Goal: Task Accomplishment & Management: Complete application form

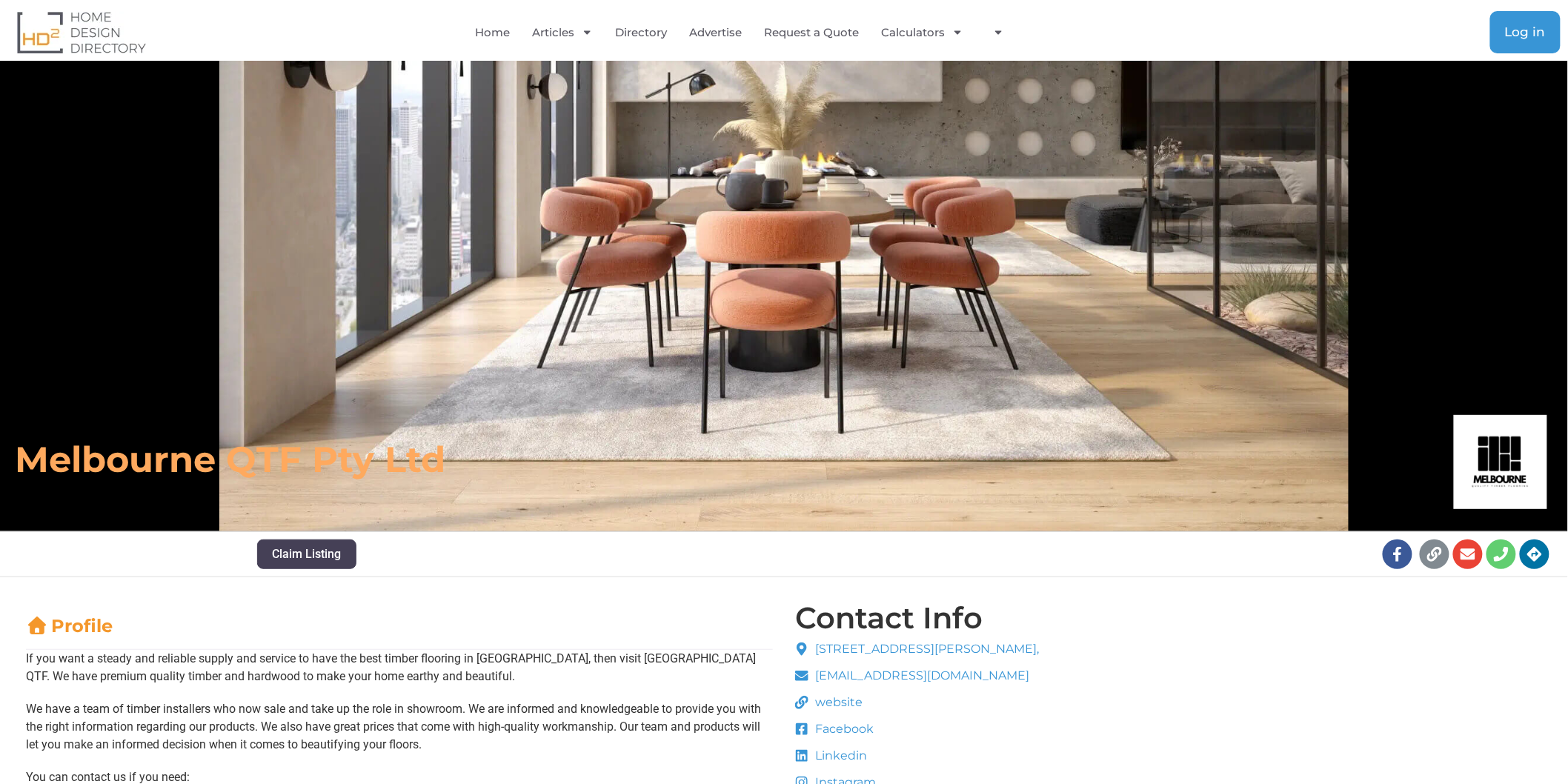
click at [1528, 34] on span "Log in" at bounding box center [1525, 32] width 40 height 12
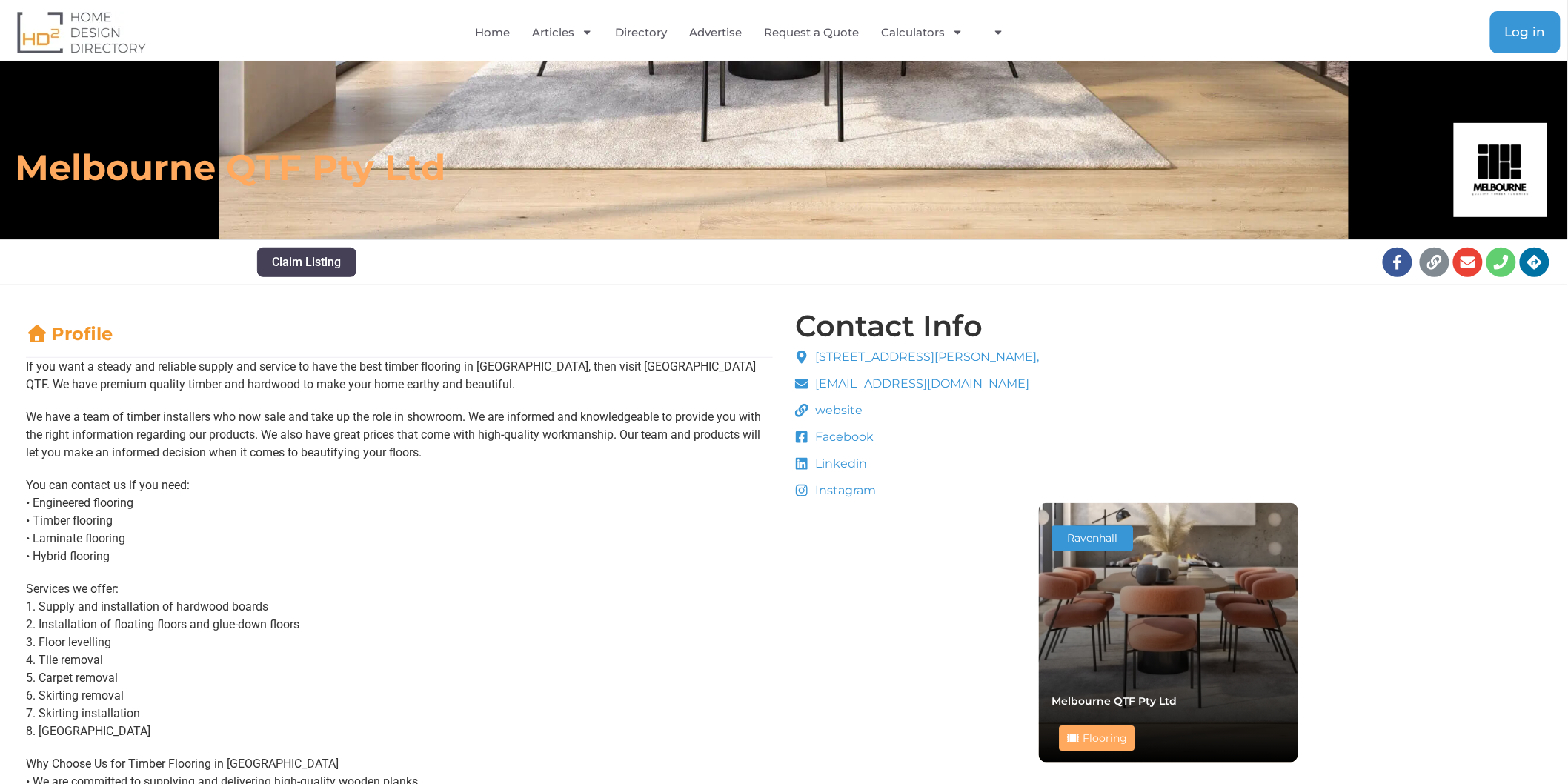
scroll to position [165, 0]
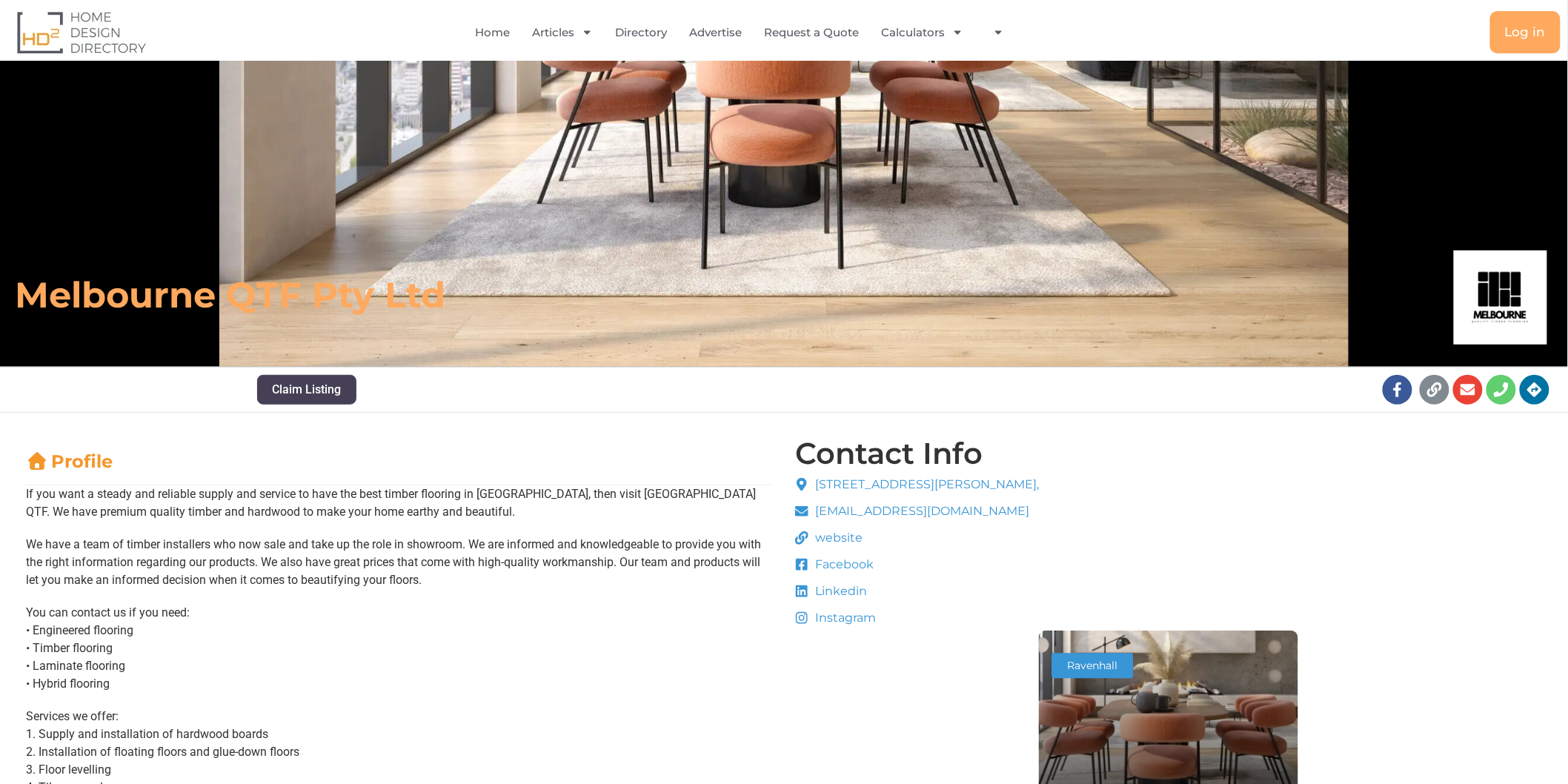
click at [598, 583] on p "We have a team of timber installers who now sale and take up the role in showro…" at bounding box center [400, 562] width 747 height 54
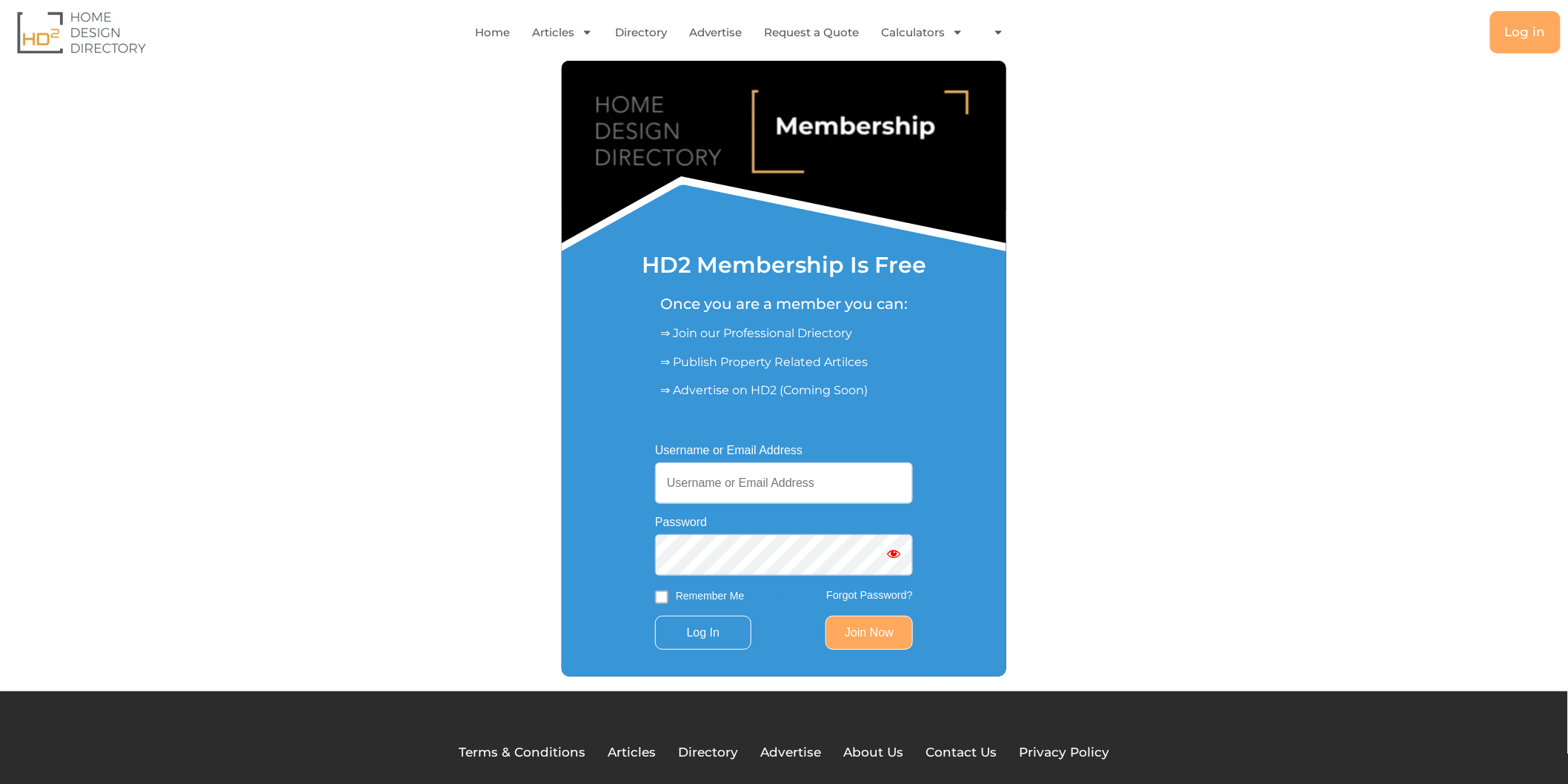
click at [744, 486] on input "Username or Email Address" at bounding box center [784, 483] width 258 height 41
paste input "[EMAIL_ADDRESS][DOMAIN_NAME]"
type input "[EMAIL_ADDRESS][DOMAIN_NAME]"
click at [717, 640] on input "Log In" at bounding box center [703, 633] width 96 height 34
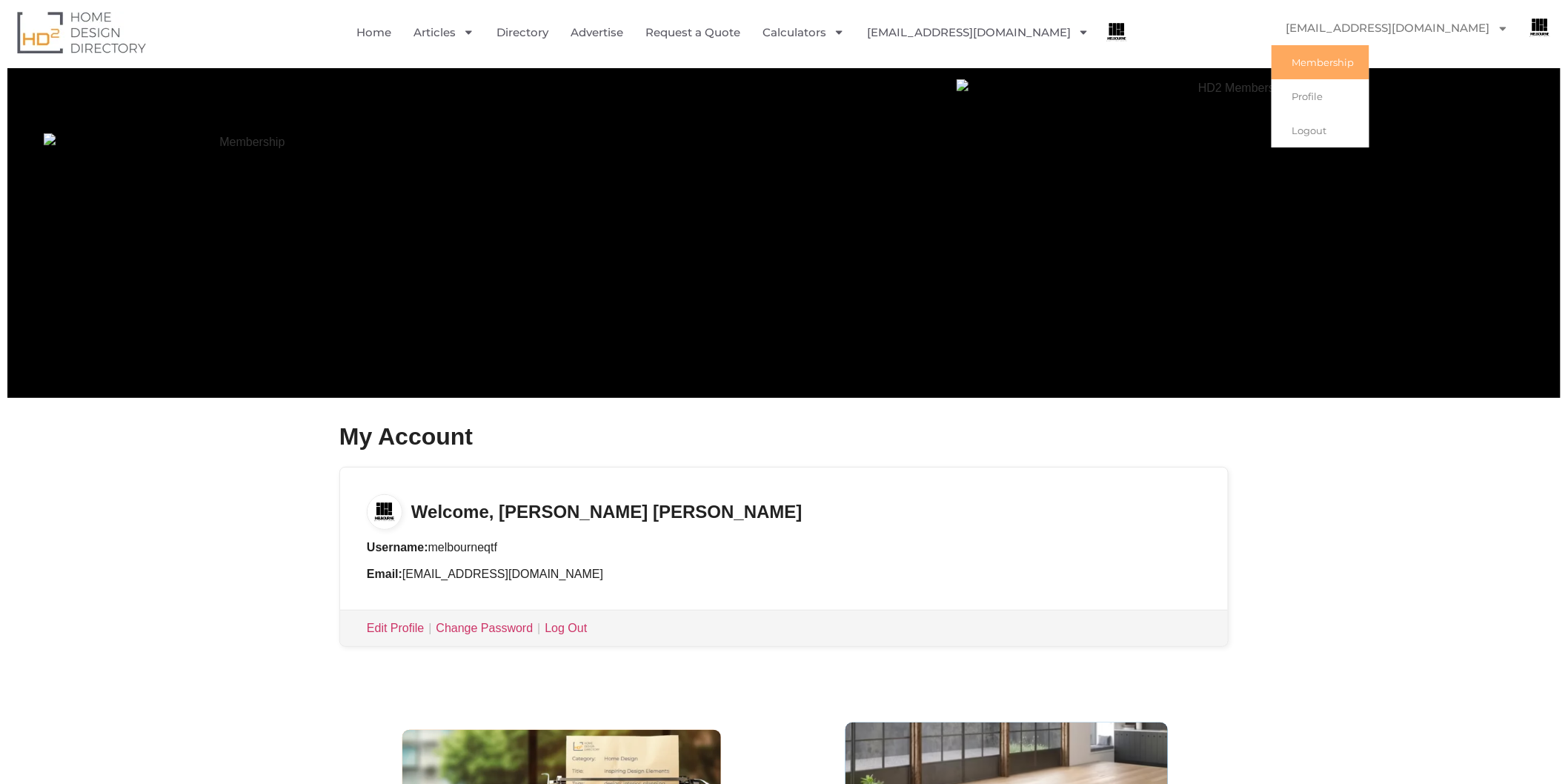
click at [1432, 26] on link "[EMAIL_ADDRESS][DOMAIN_NAME]" at bounding box center [1398, 28] width 252 height 34
click at [1395, 15] on link "[EMAIL_ADDRESS][DOMAIN_NAME]" at bounding box center [1398, 28] width 252 height 34
click at [1360, 93] on link "Profile" at bounding box center [1321, 96] width 98 height 34
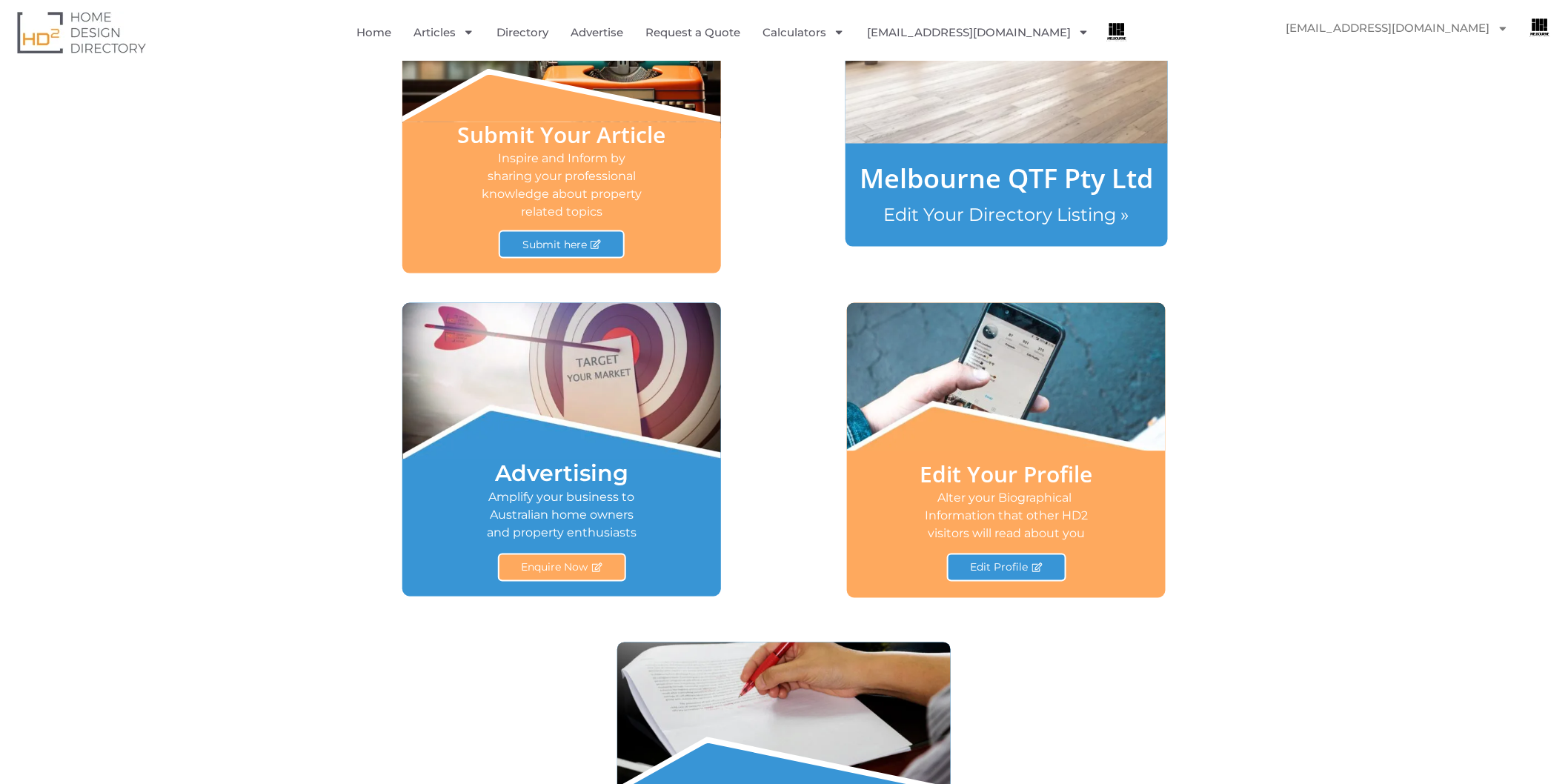
scroll to position [741, 0]
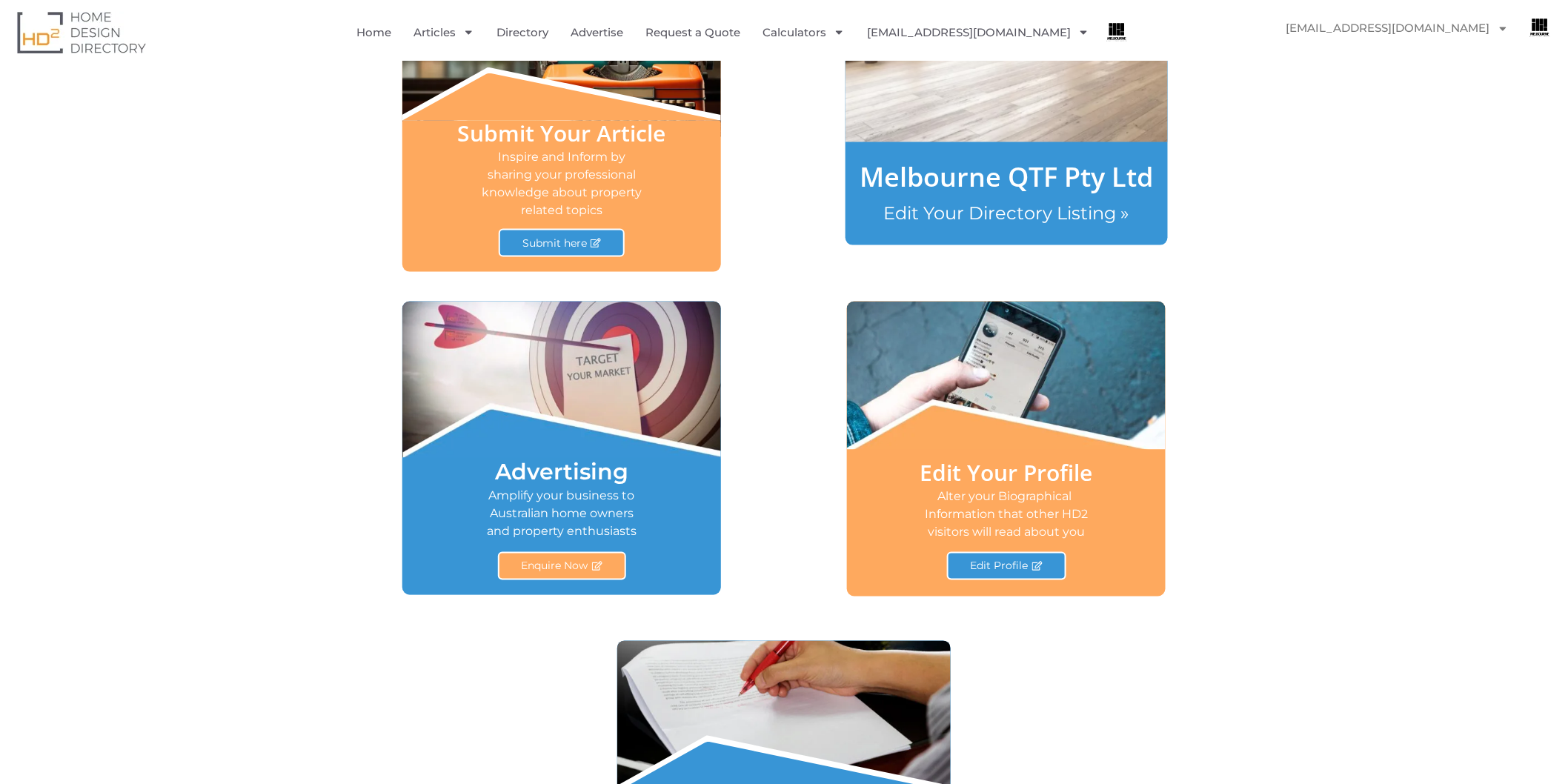
click at [1056, 211] on link "Edit Your Directory Listing »" at bounding box center [1006, 212] width 245 height 22
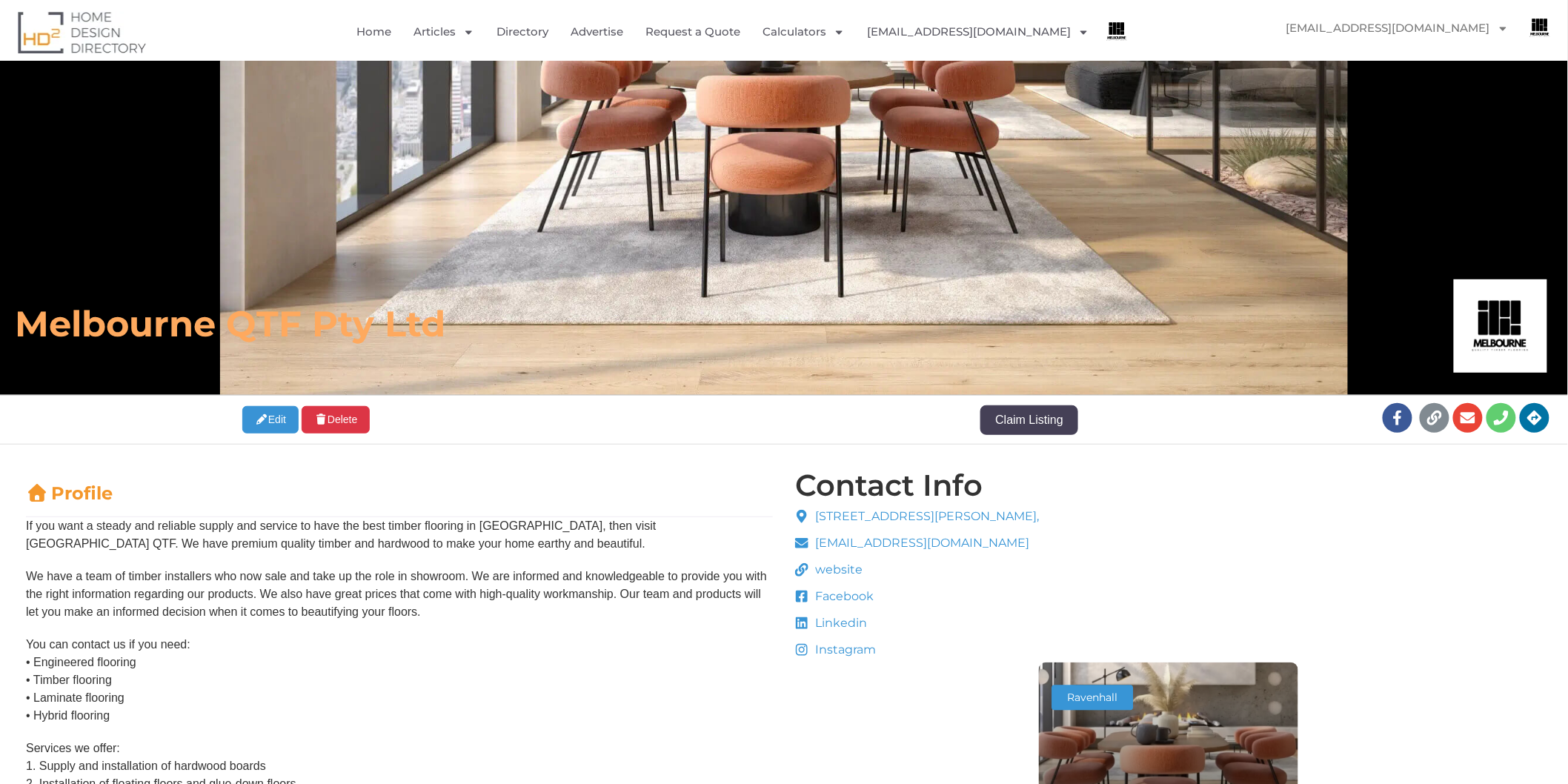
scroll to position [329, 0]
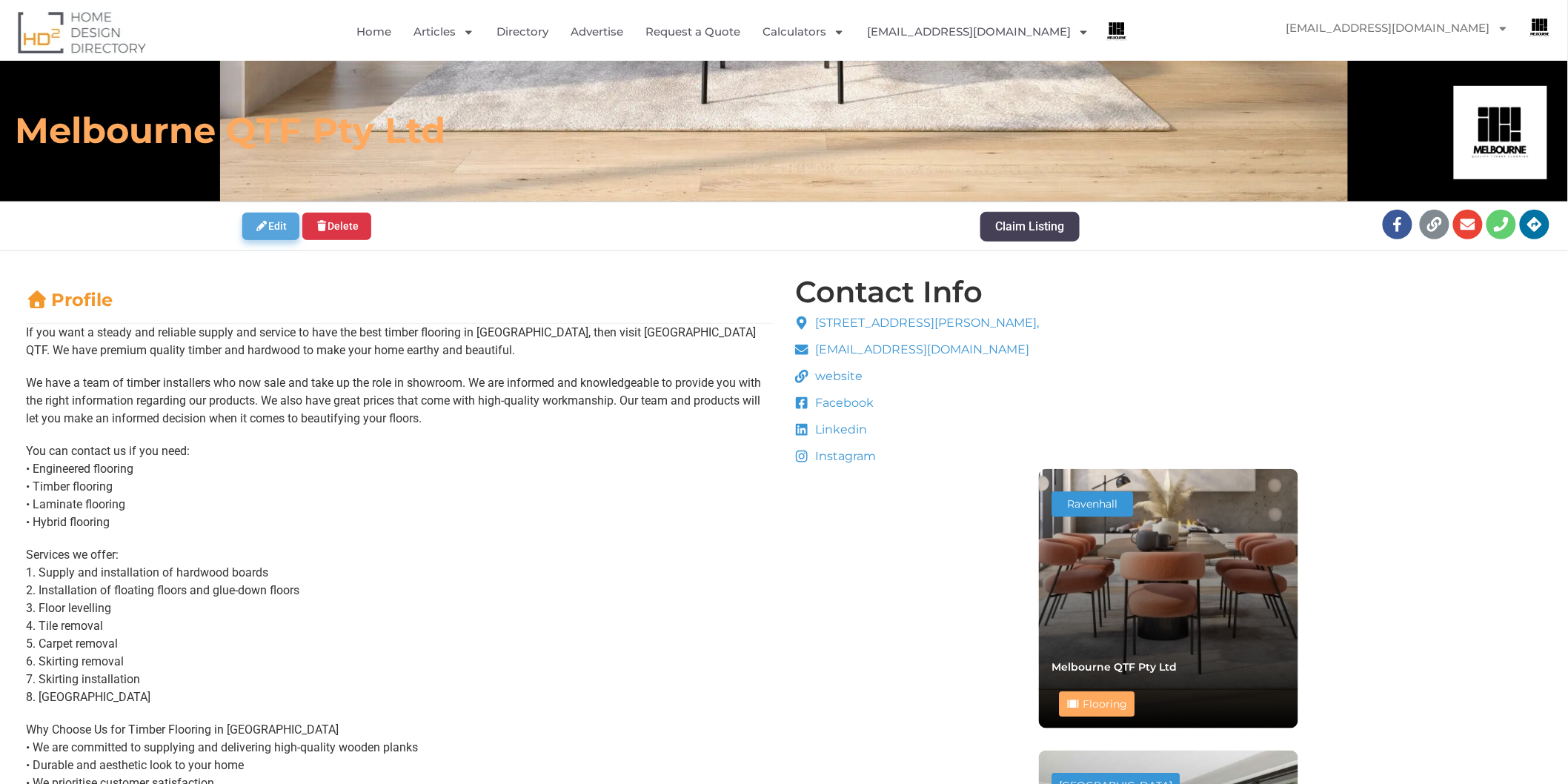
click at [254, 232] on link "Edit" at bounding box center [271, 226] width 57 height 27
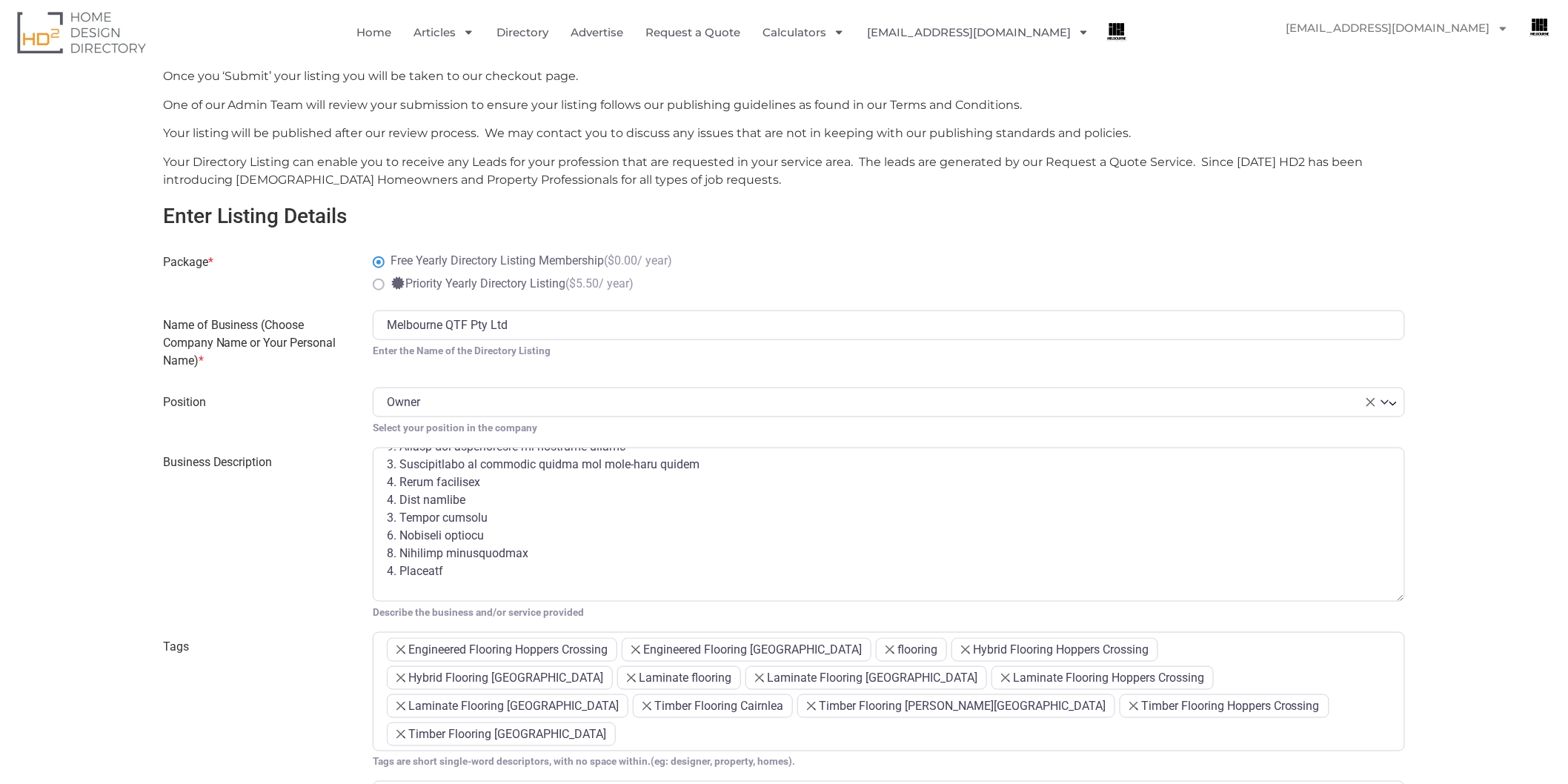
scroll to position [165, 0]
click at [389, 494] on textarea "Business Description" at bounding box center [889, 525] width 1032 height 154
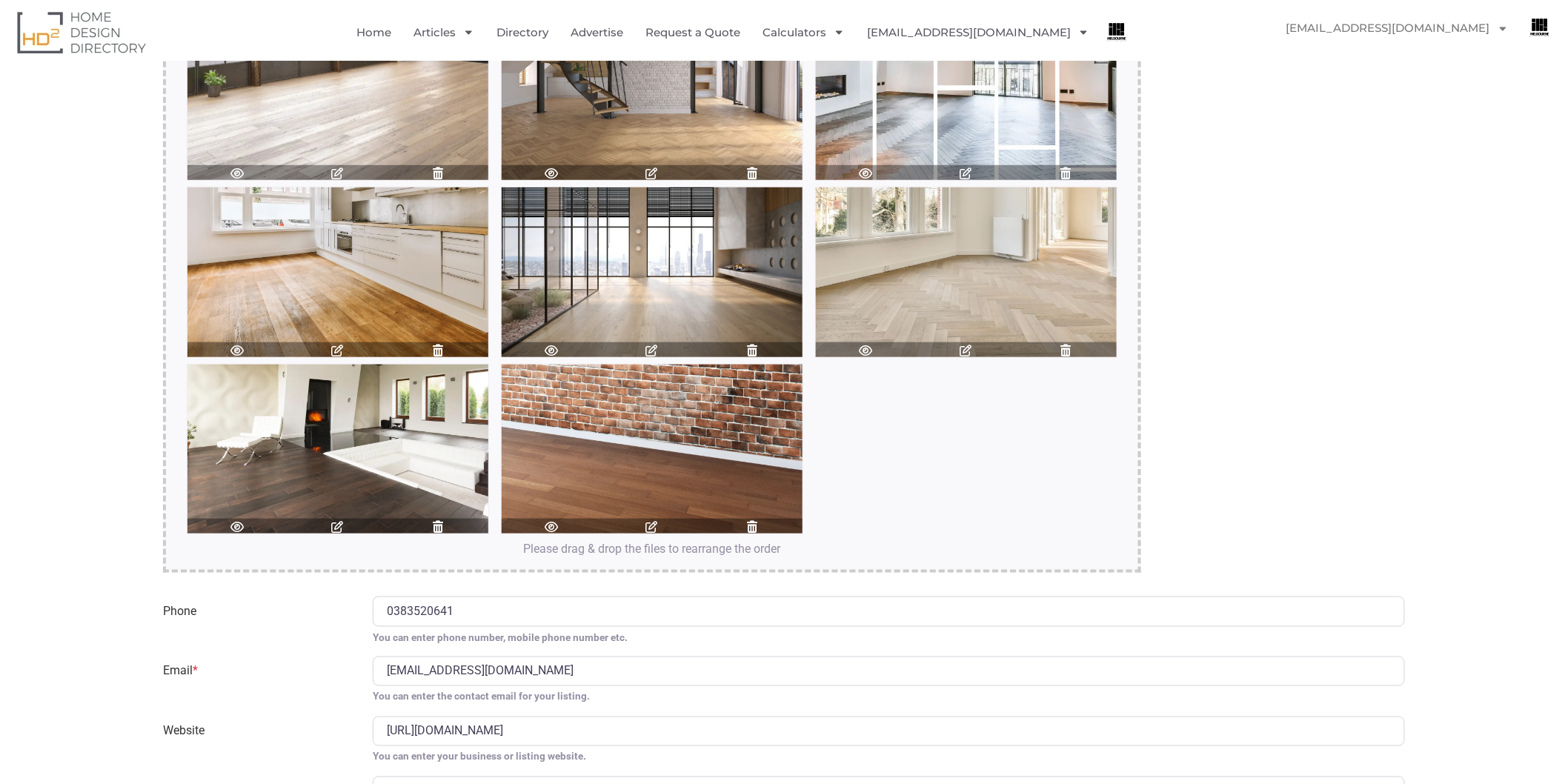
scroll to position [3211, 0]
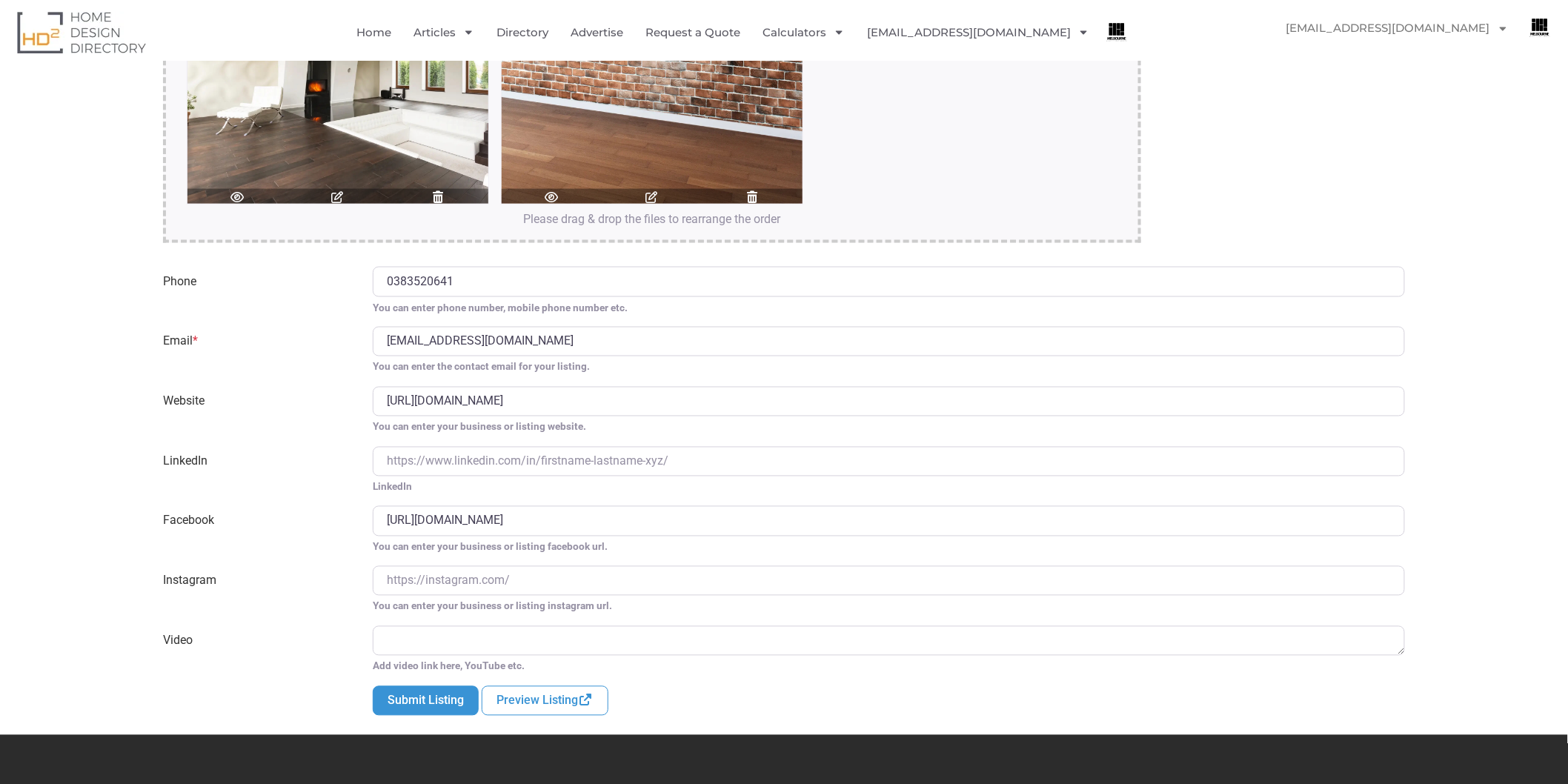
type textarea "If you want a steady and reliable supply and service to have the best timber fl…"
drag, startPoint x: 415, startPoint y: 299, endPoint x: 264, endPoint y: 306, distance: 151.2
click at [294, 327] on div "Email * mqtf.admin@melbourneqtf.com You can enter the contact email for your li…" at bounding box center [784, 351] width 1261 height 48
type input "[EMAIL_ADDRESS][DOMAIN_NAME]"
click at [425, 686] on button "Submit Listing" at bounding box center [426, 701] width 106 height 30
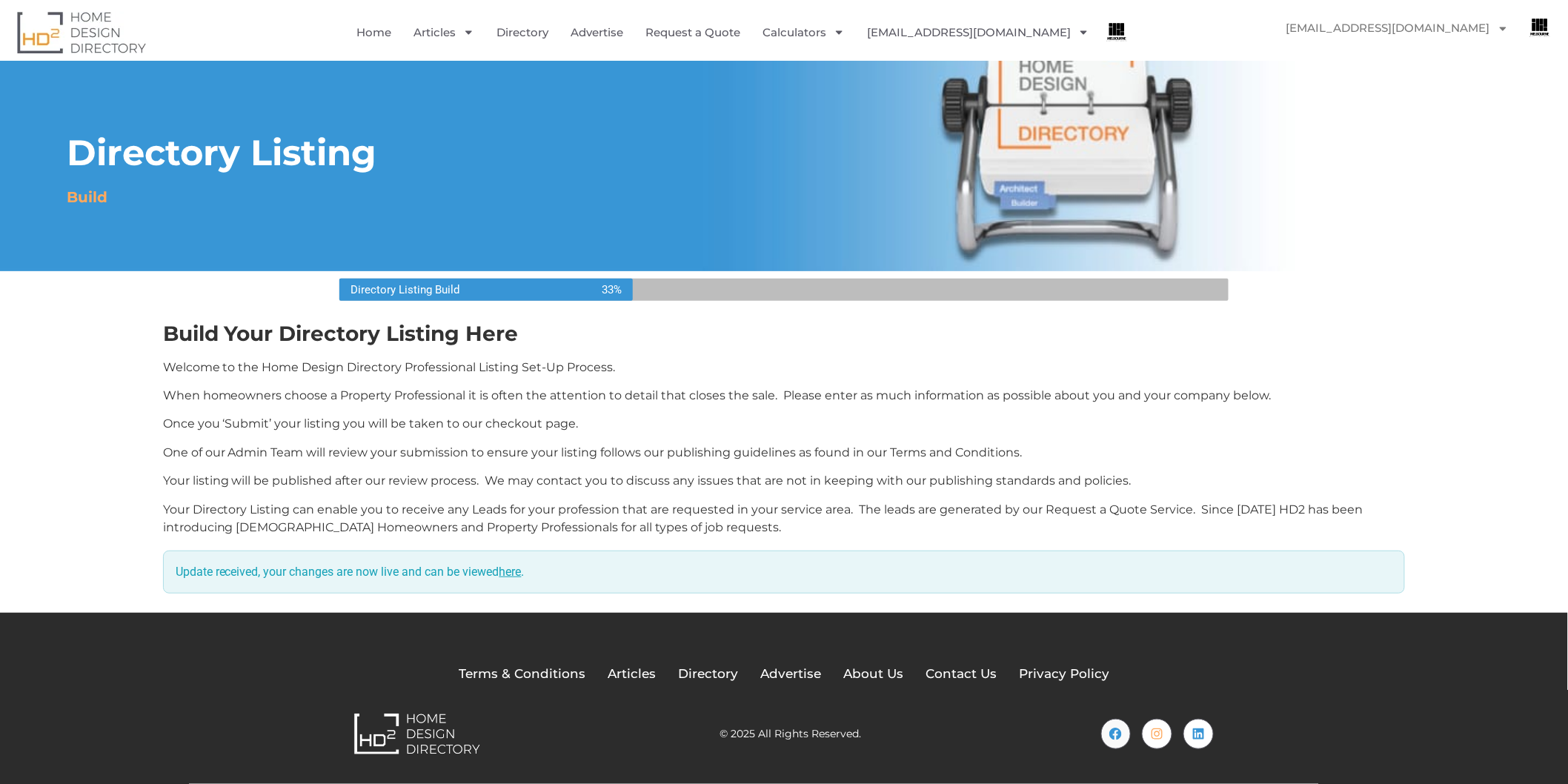
scroll to position [63, 0]
click at [512, 574] on link "here" at bounding box center [510, 572] width 23 height 14
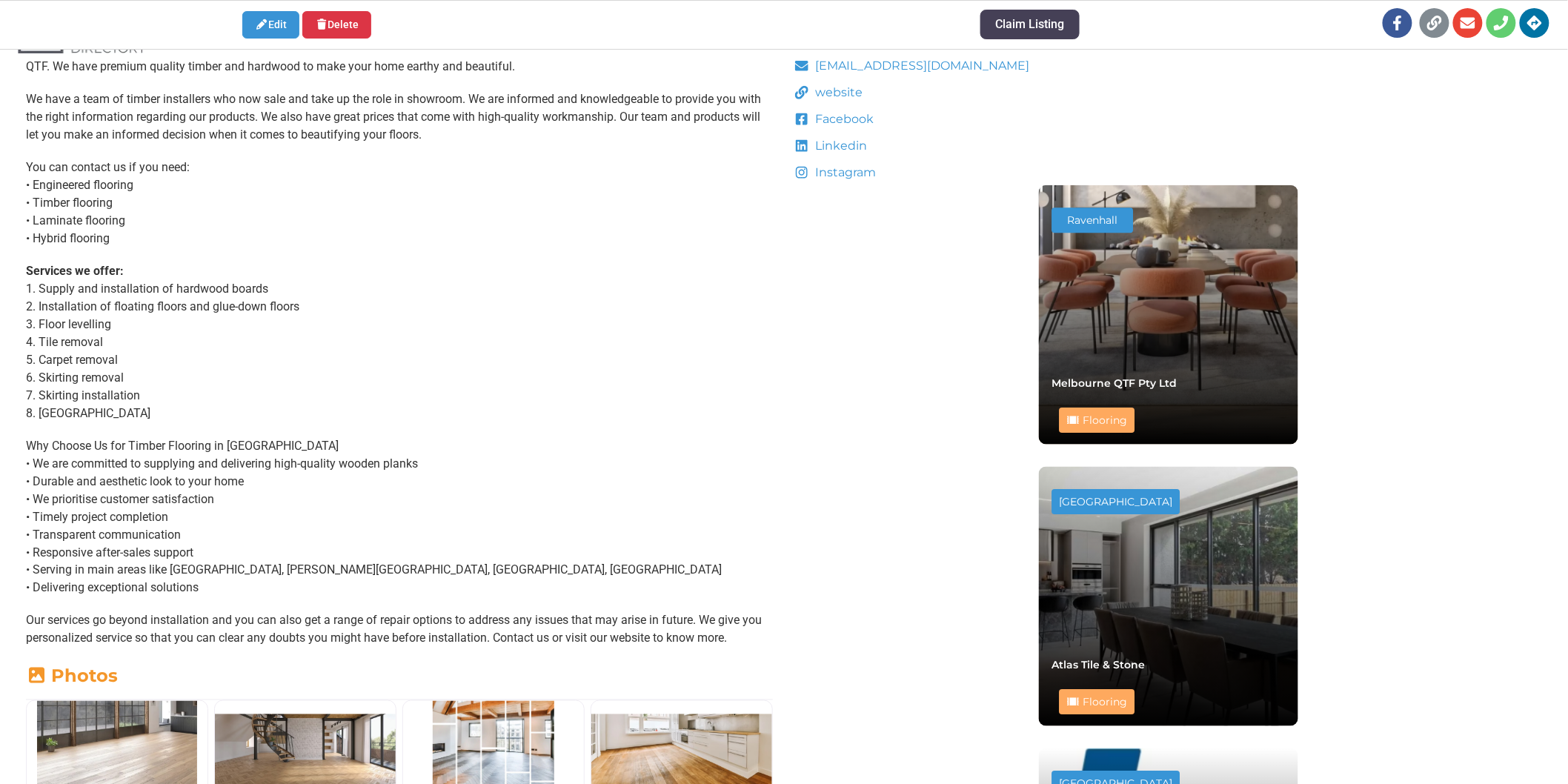
scroll to position [575, 0]
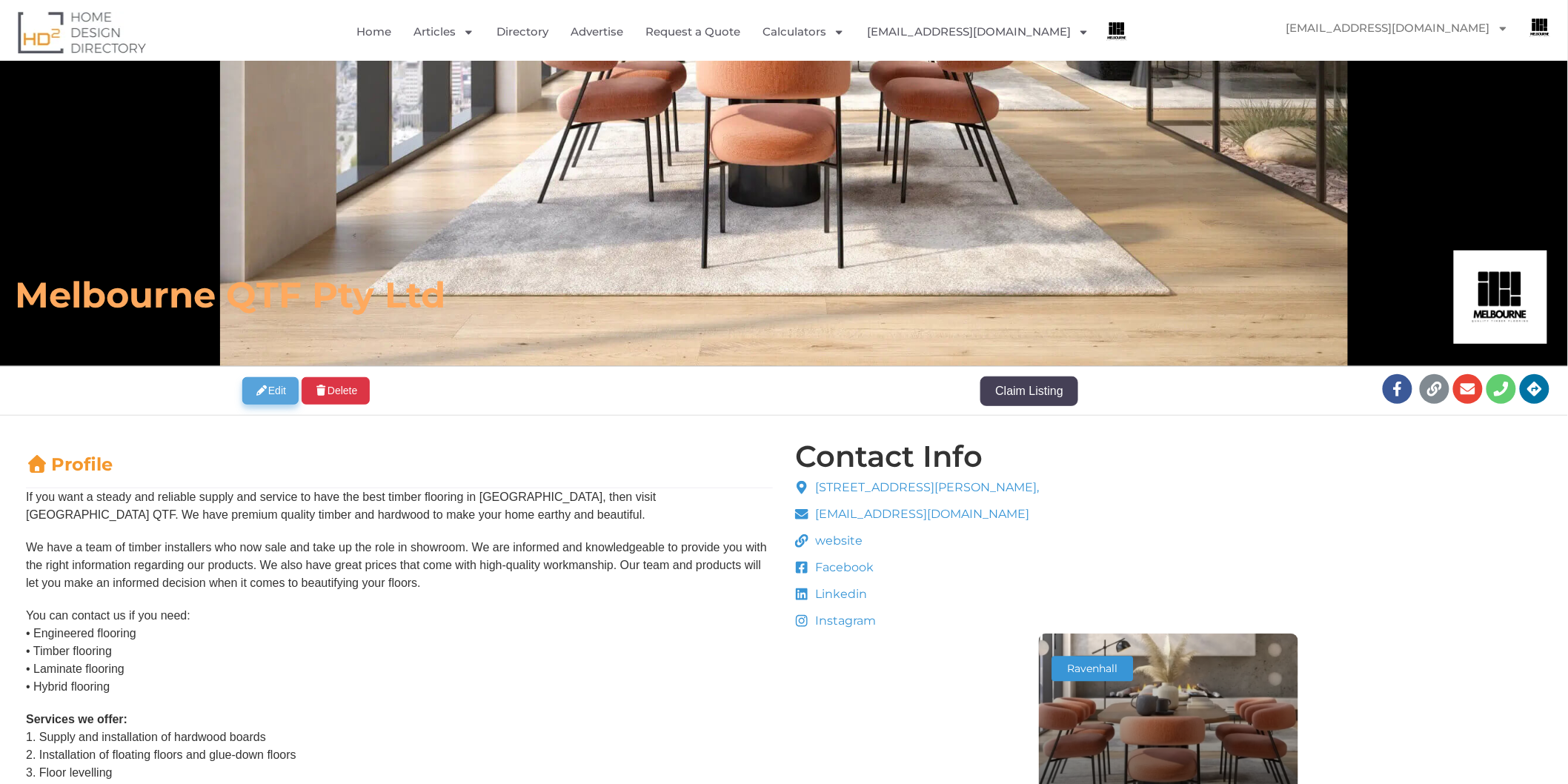
click at [262, 389] on icon "Author Actions" at bounding box center [261, 390] width 13 height 10
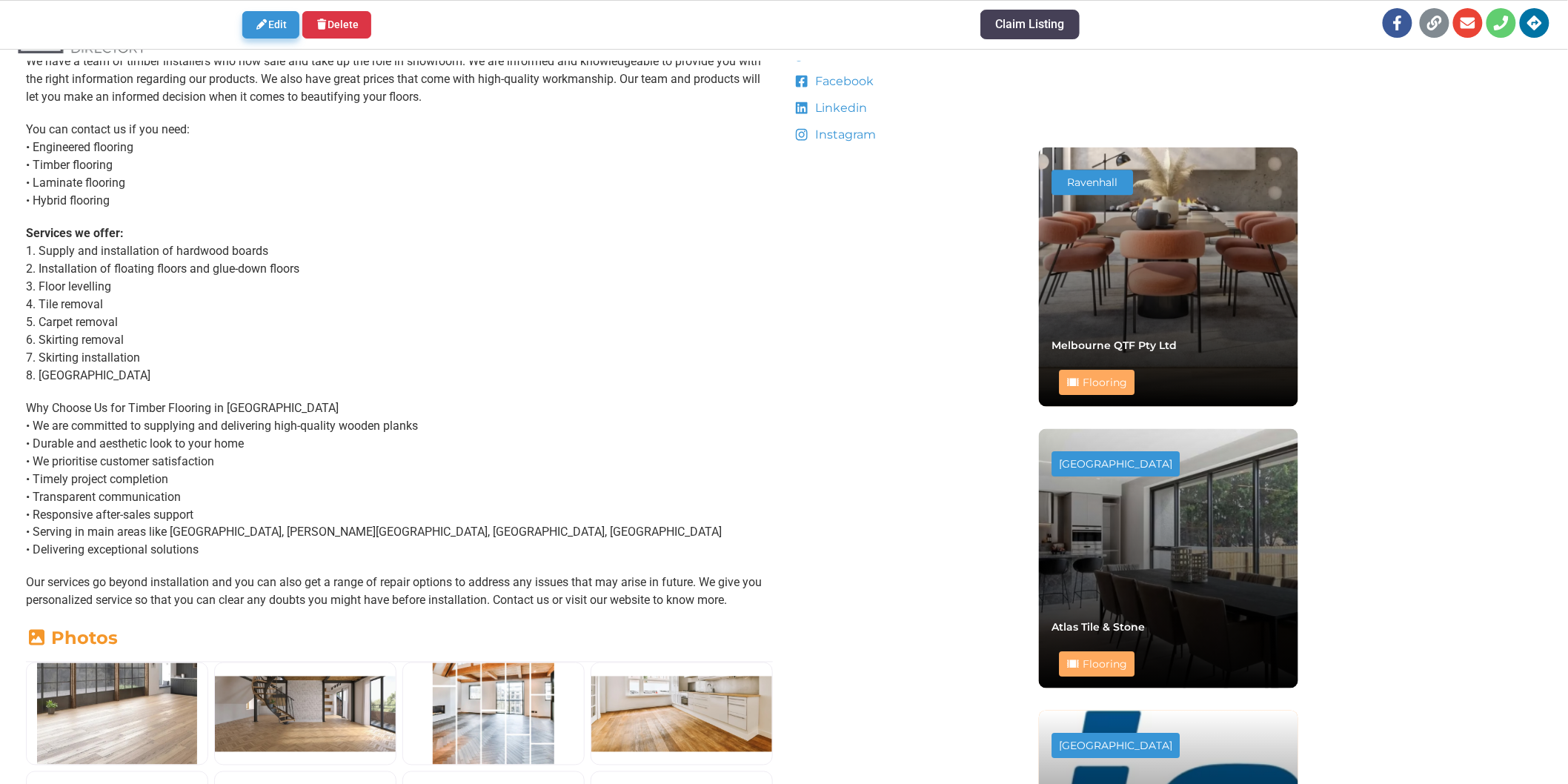
scroll to position [658, 0]
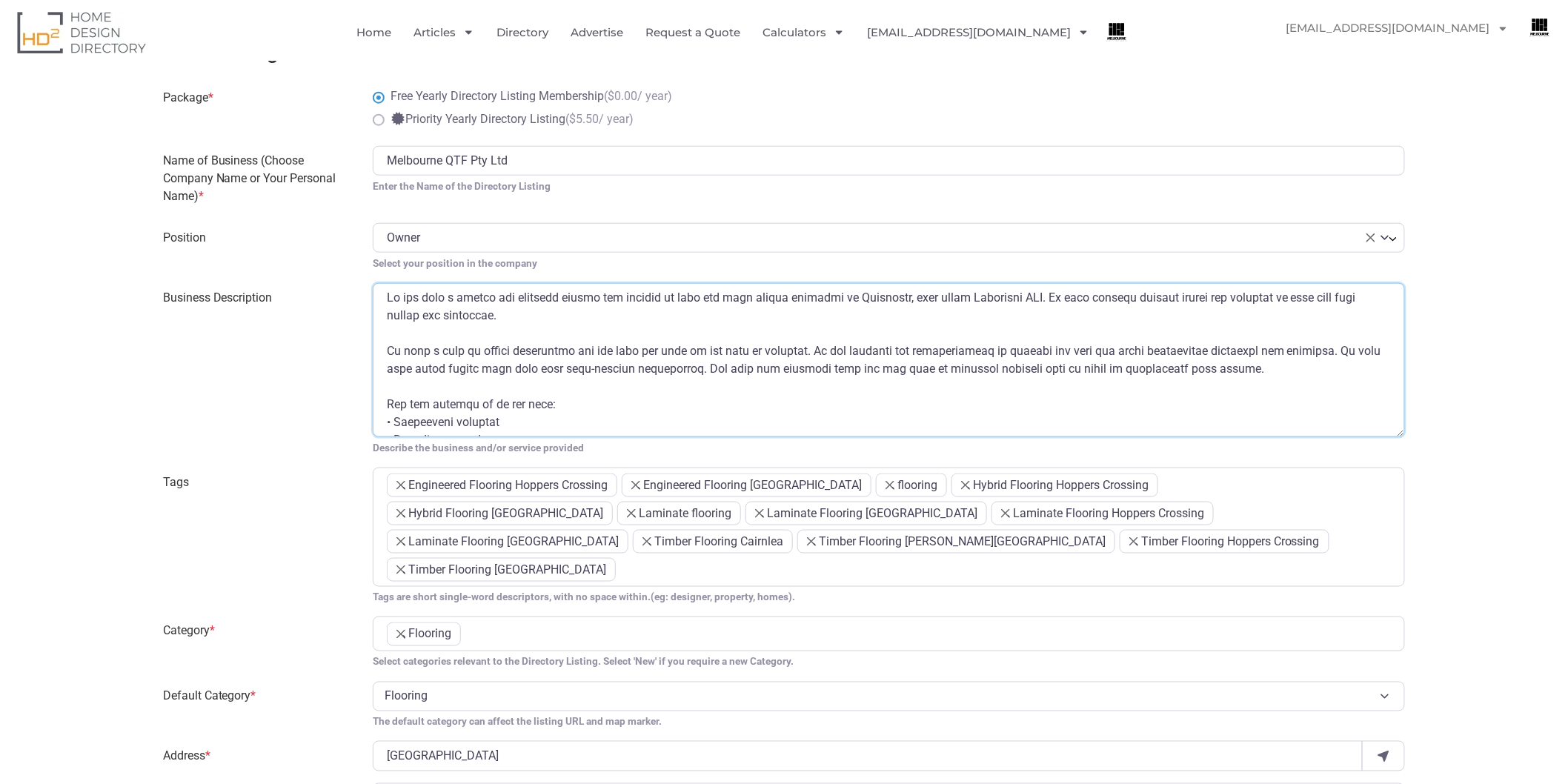
click at [388, 386] on textarea "Business Description" at bounding box center [889, 360] width 1032 height 154
drag, startPoint x: 572, startPoint y: 390, endPoint x: 597, endPoint y: 386, distance: 25.3
click at [597, 386] on textarea "Business Description" at bounding box center [889, 360] width 1032 height 154
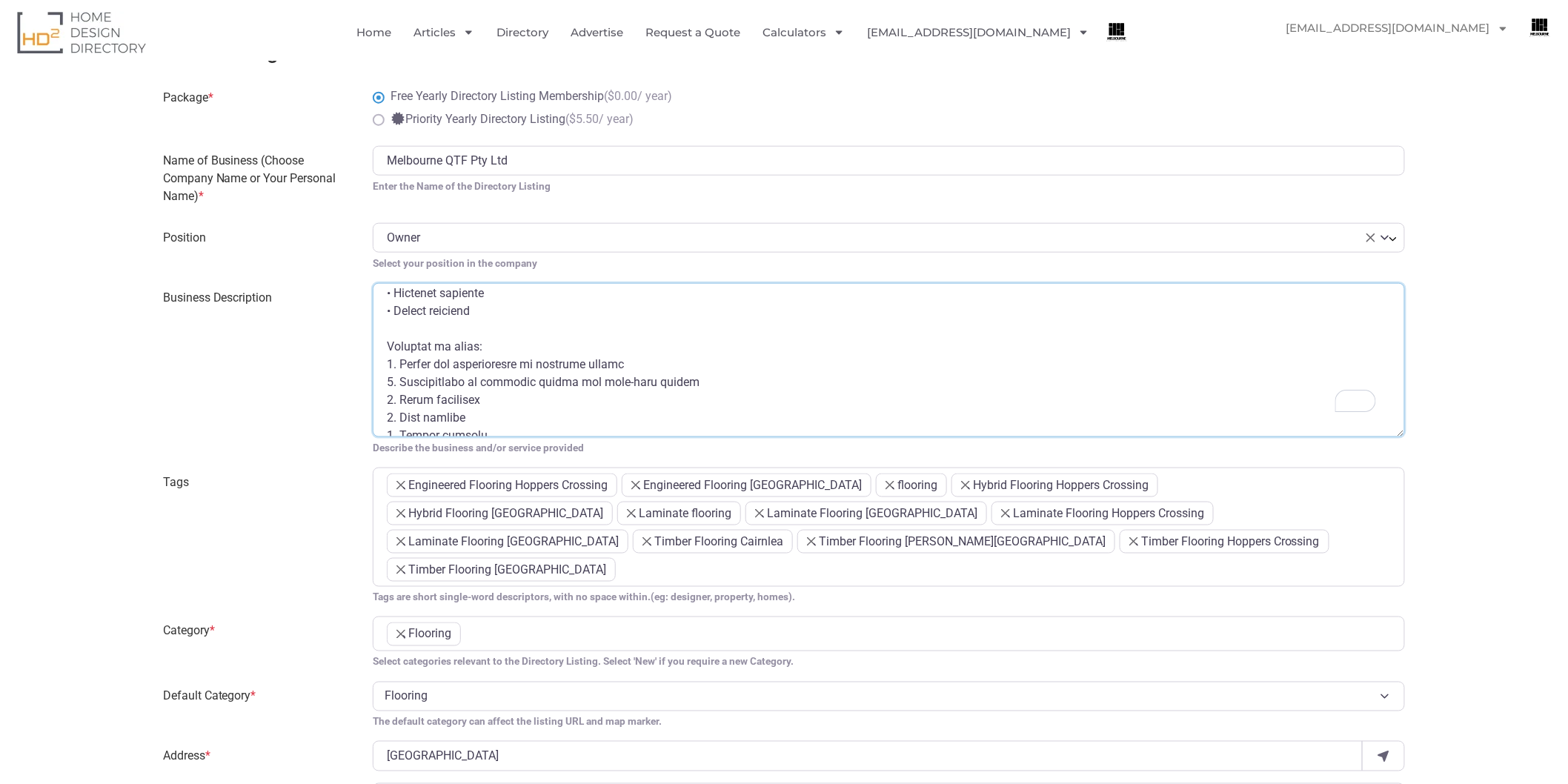
click at [493, 332] on textarea "Business Description" at bounding box center [889, 360] width 1032 height 154
paste textarea "</b>"
click at [380, 328] on textarea "Business Description" at bounding box center [889, 360] width 1032 height 154
paste textarea "</b>"
click at [394, 332] on textarea "Business Description" at bounding box center [889, 360] width 1032 height 154
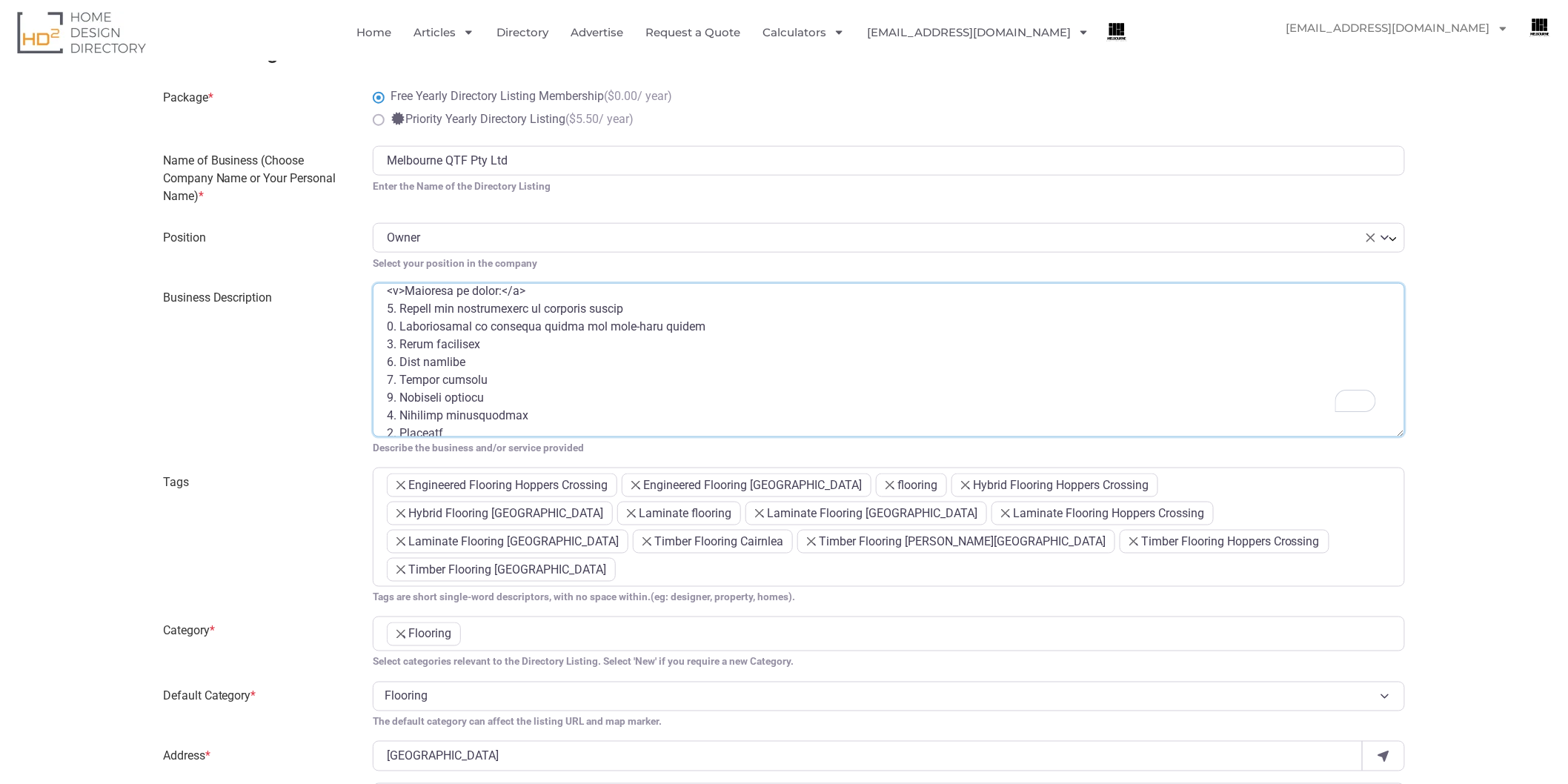
scroll to position [246, 0]
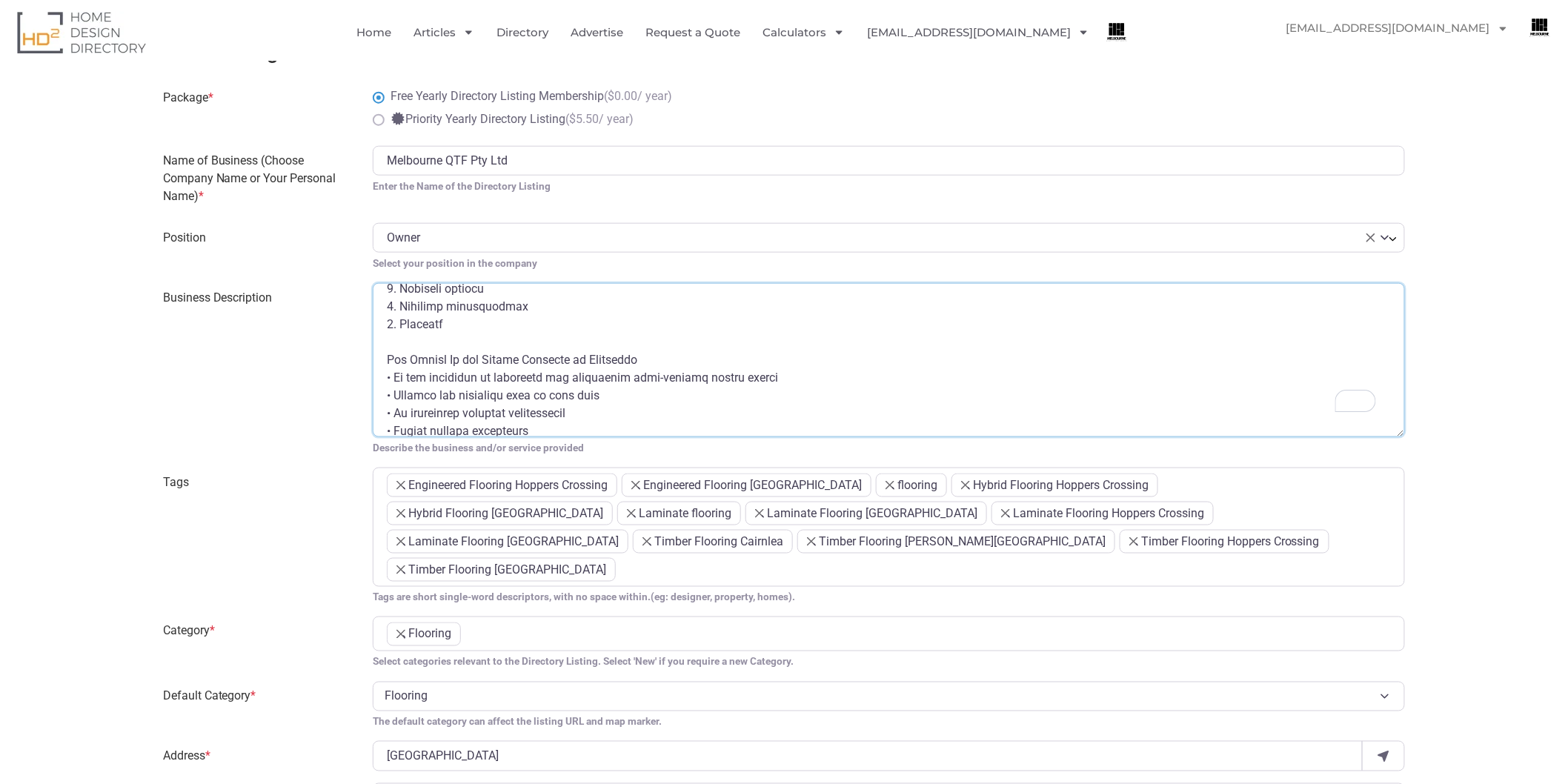
click at [695, 345] on textarea "Business Description" at bounding box center [889, 360] width 1032 height 154
paste textarea "</b>"
click at [384, 347] on textarea "Business Description" at bounding box center [889, 360] width 1032 height 154
paste textarea "</b>"
click at [398, 343] on textarea "Business Description" at bounding box center [889, 360] width 1032 height 154
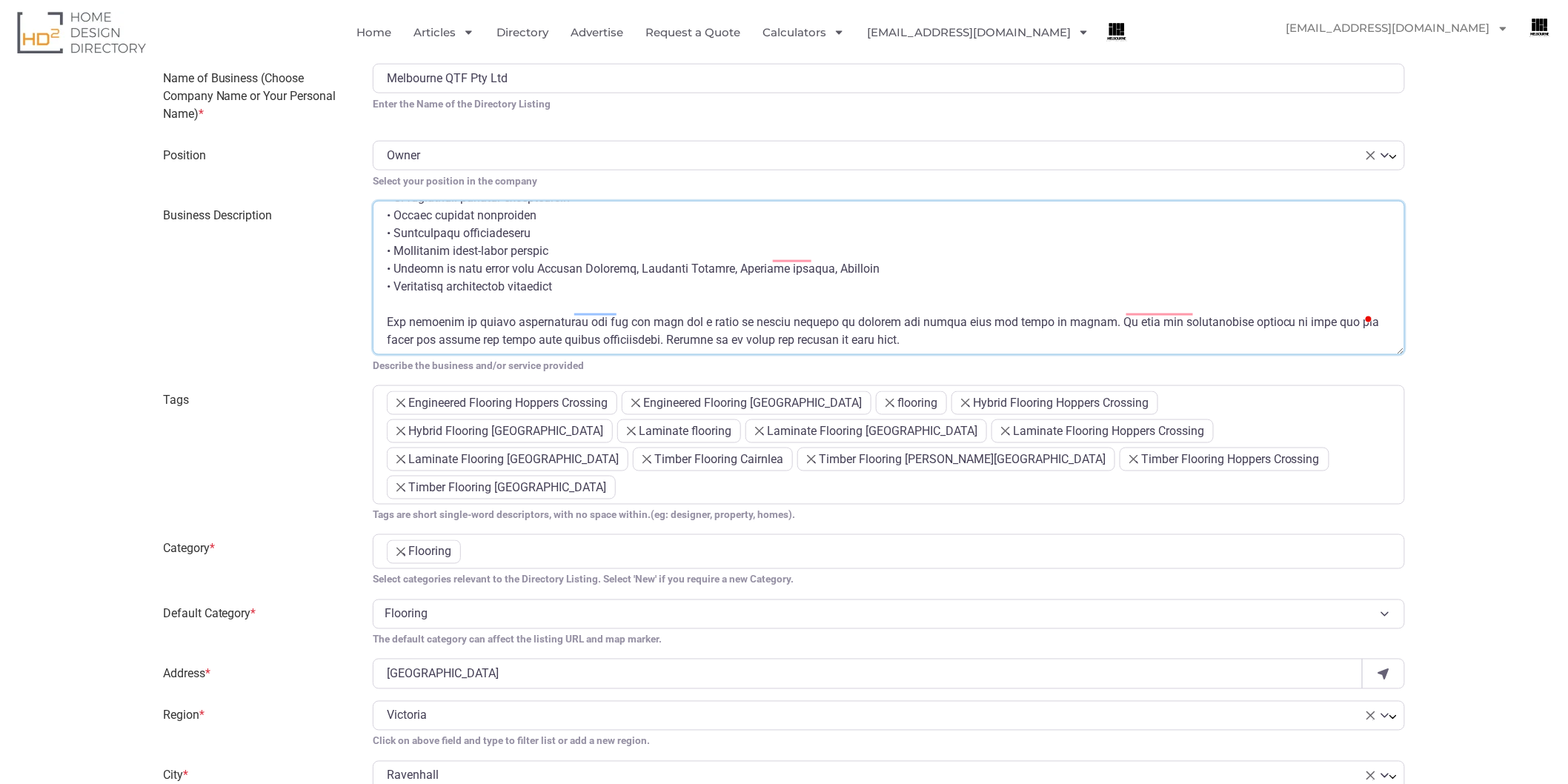
click at [876, 255] on textarea "Business Description" at bounding box center [889, 278] width 1032 height 154
paste textarea "</b>"
click at [394, 253] on textarea "Business Description" at bounding box center [889, 278] width 1032 height 154
paste textarea "</b>"
drag, startPoint x: 401, startPoint y: 256, endPoint x: 412, endPoint y: 260, distance: 11.7
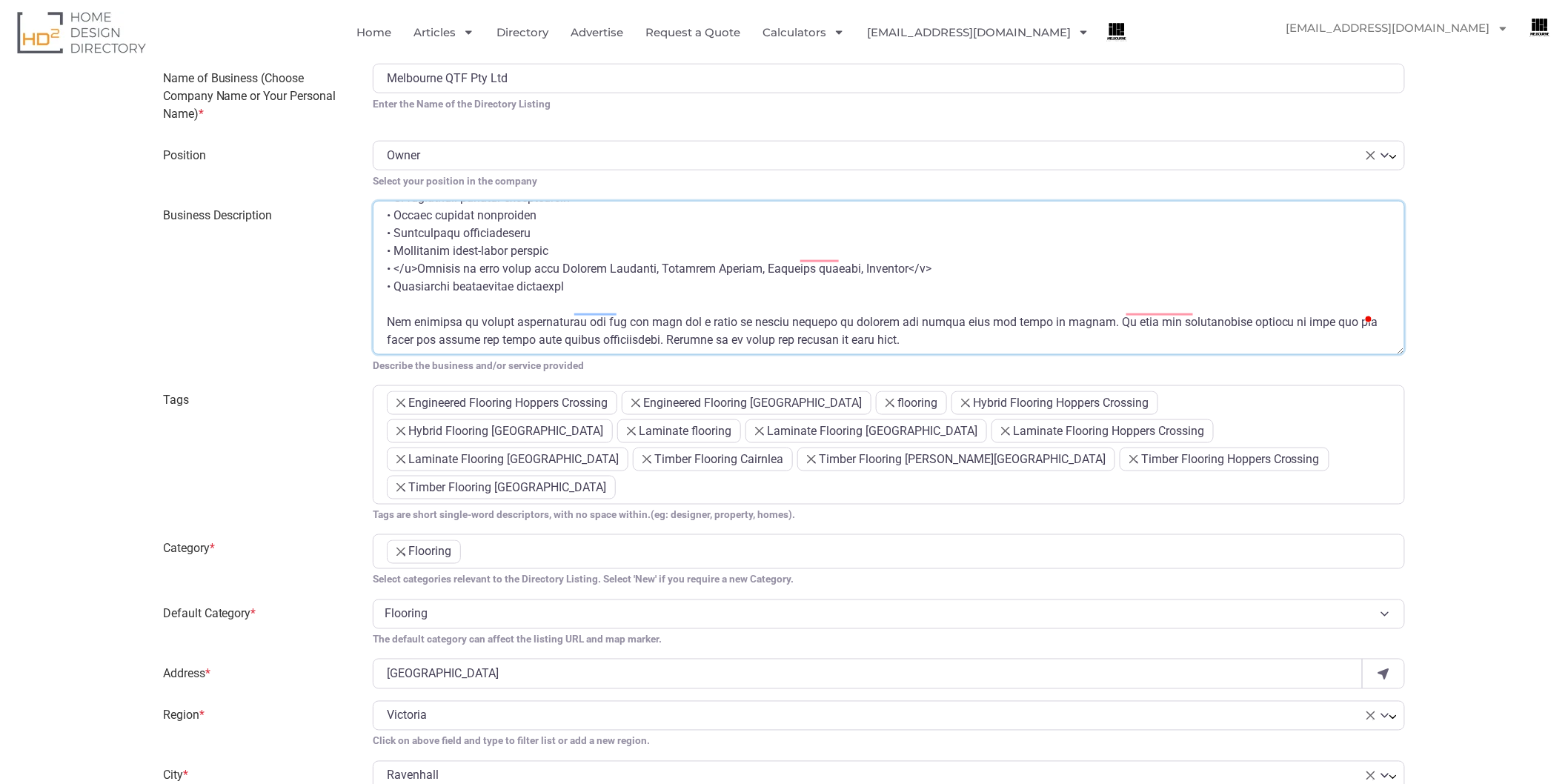
click at [401, 255] on textarea "Business Description" at bounding box center [889, 278] width 1032 height 154
click at [904, 248] on textarea "Business Description" at bounding box center [889, 278] width 1032 height 154
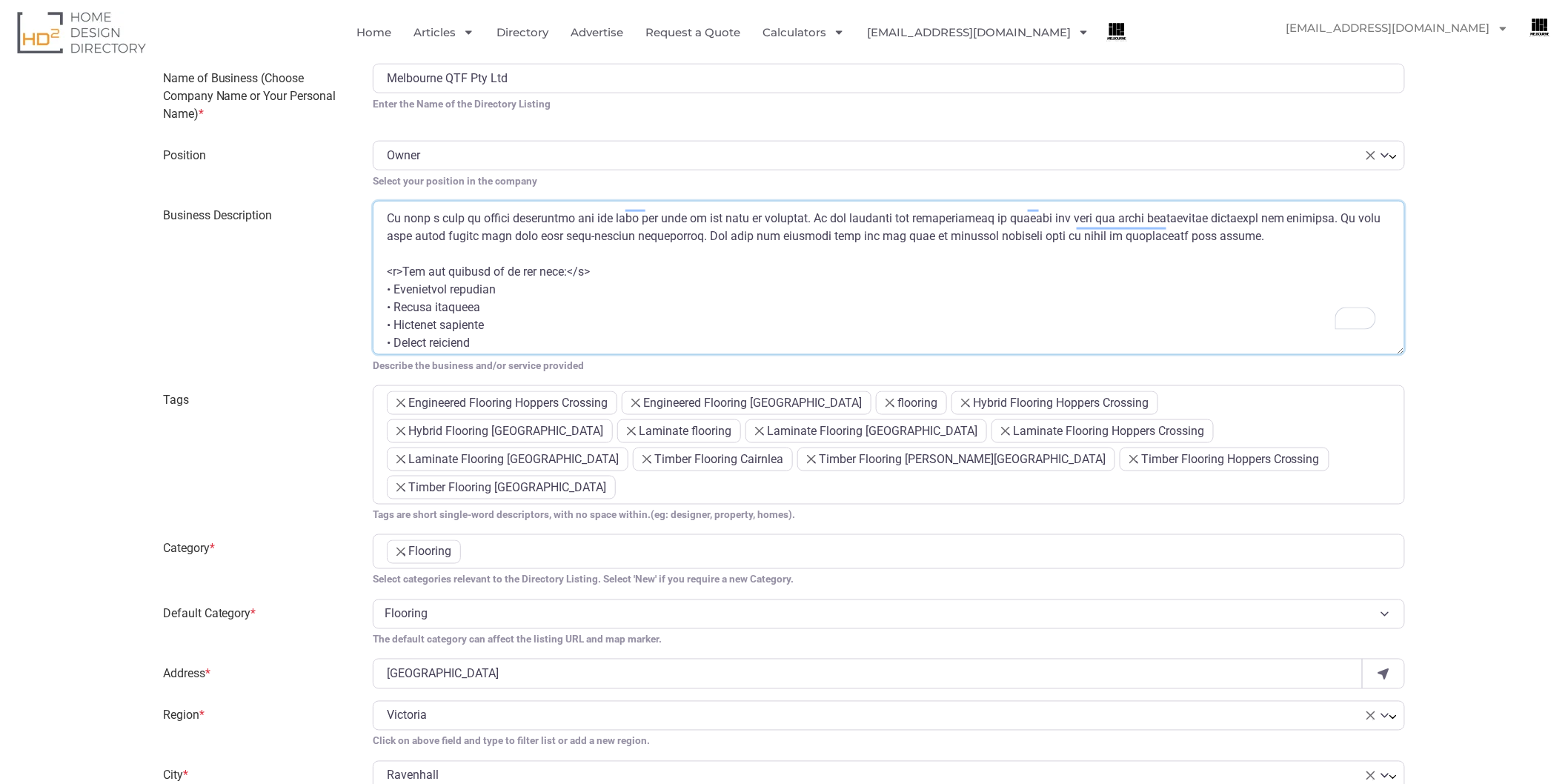
click at [391, 309] on textarea "Business Description" at bounding box center [889, 278] width 1032 height 154
click at [470, 306] on textarea "Business Description" at bounding box center [889, 278] width 1032 height 154
paste textarea "https://www.melbourneqtf.com.au/laminate-flooring-melbourne/"
click at [815, 306] on textarea "Business Description" at bounding box center [889, 278] width 1032 height 154
paste textarea "Laminate Flooring Melbourne"
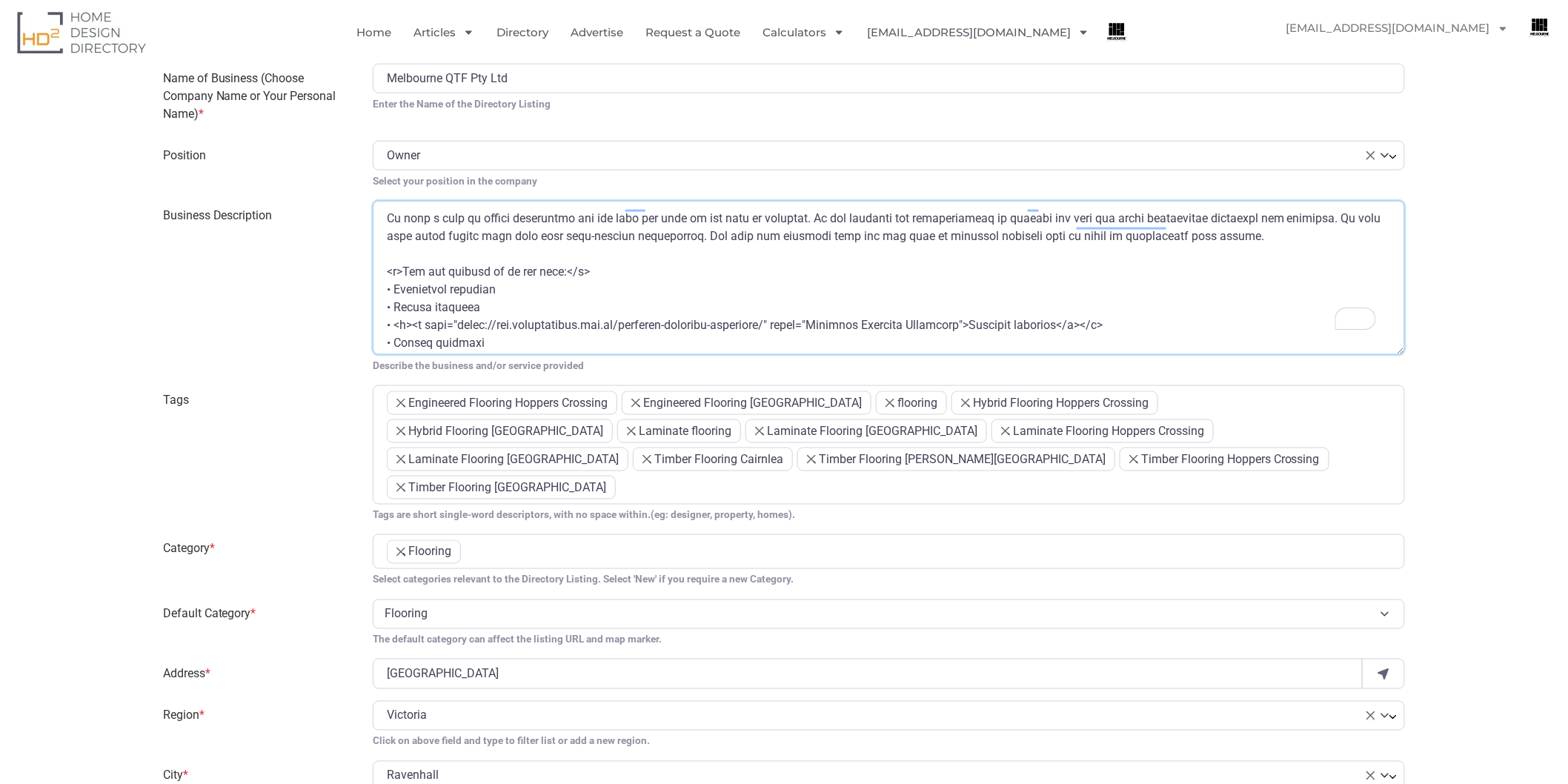
type textarea "If you want a steady and reliable supply and service to have the best timber fl…"
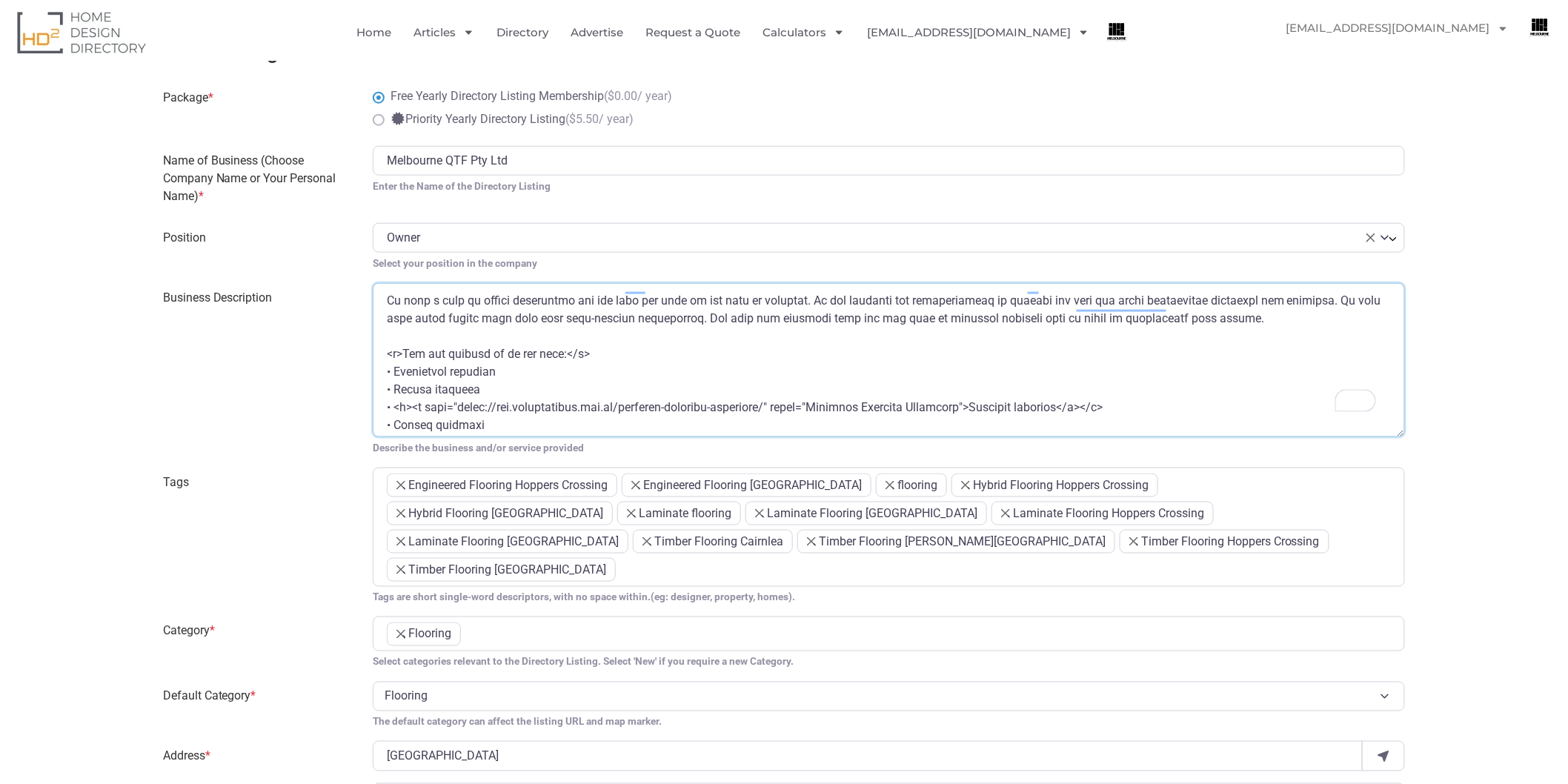
click at [492, 344] on textarea "Business Description" at bounding box center [889, 360] width 1032 height 154
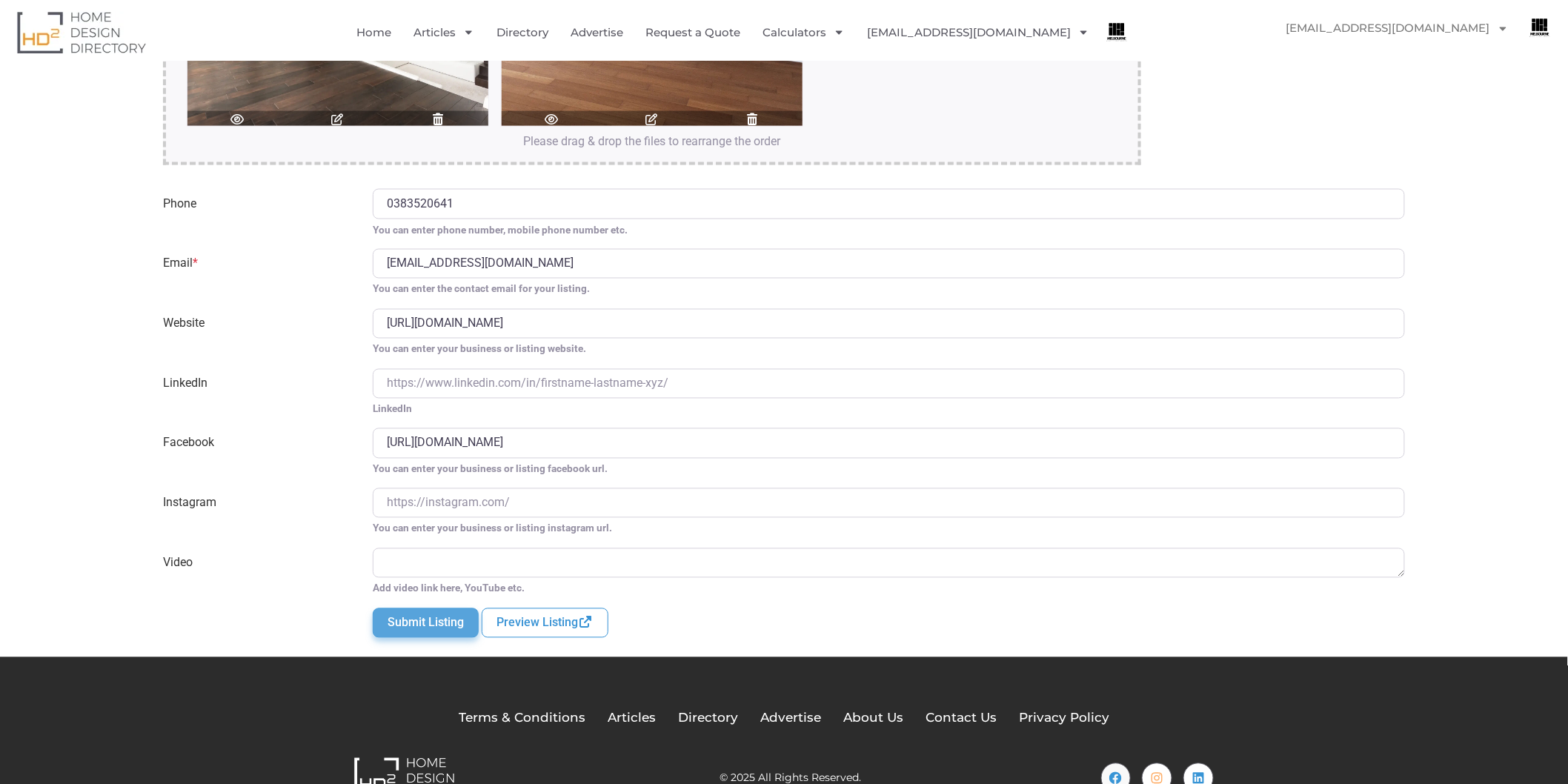
click at [457, 608] on button "Submit Listing" at bounding box center [426, 623] width 106 height 30
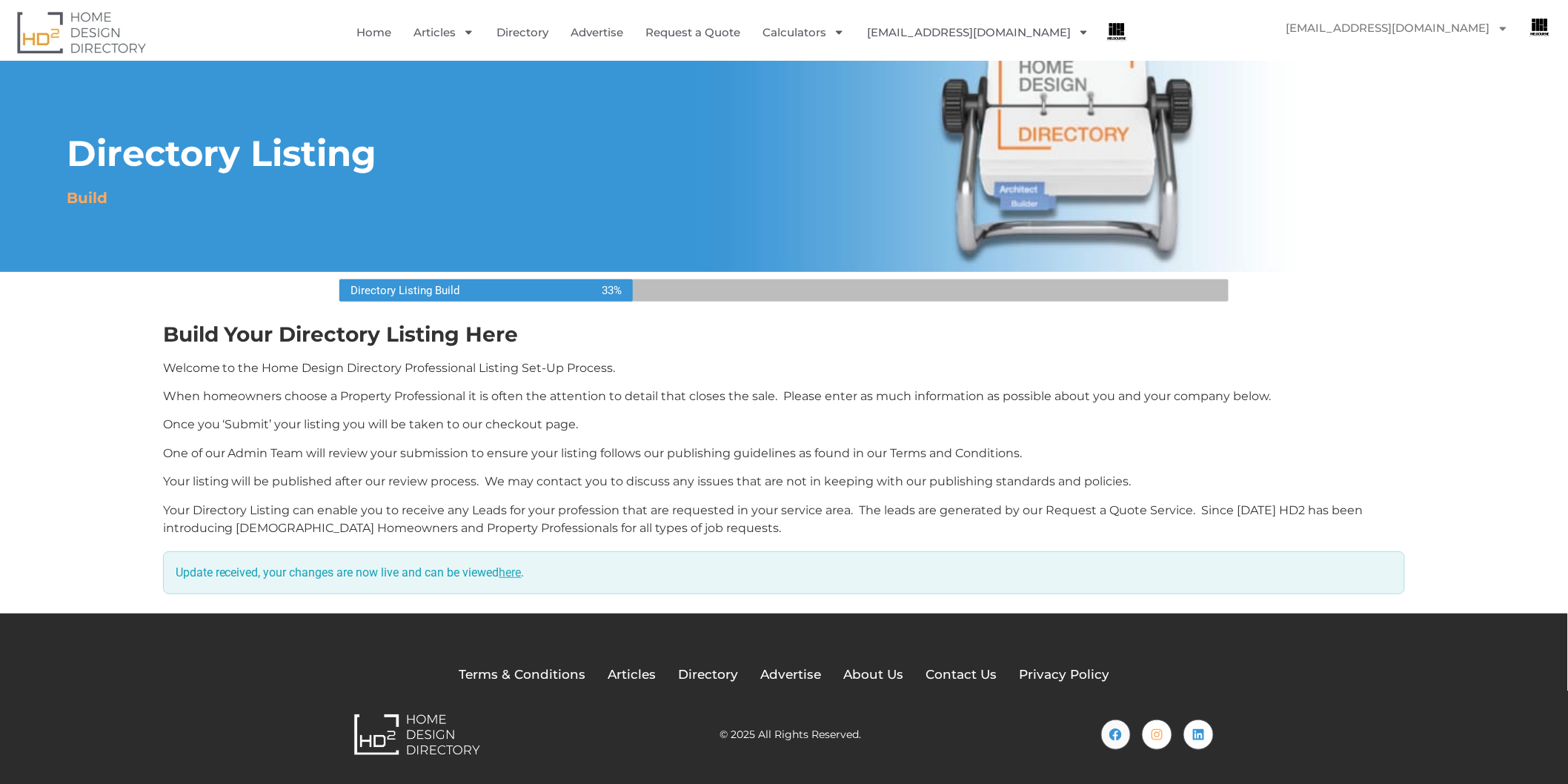
click at [519, 578] on link "here" at bounding box center [510, 572] width 23 height 14
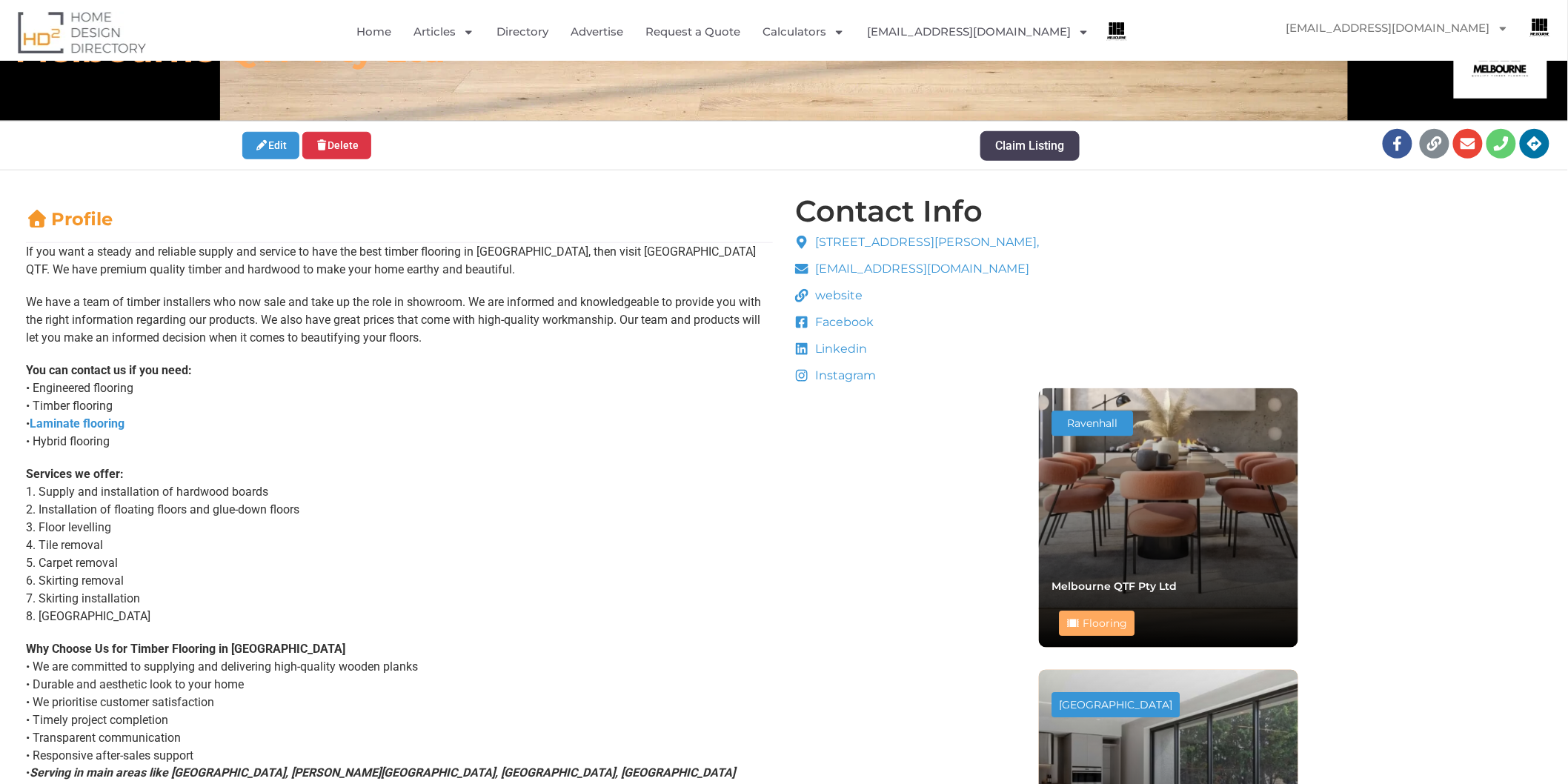
scroll to position [411, 0]
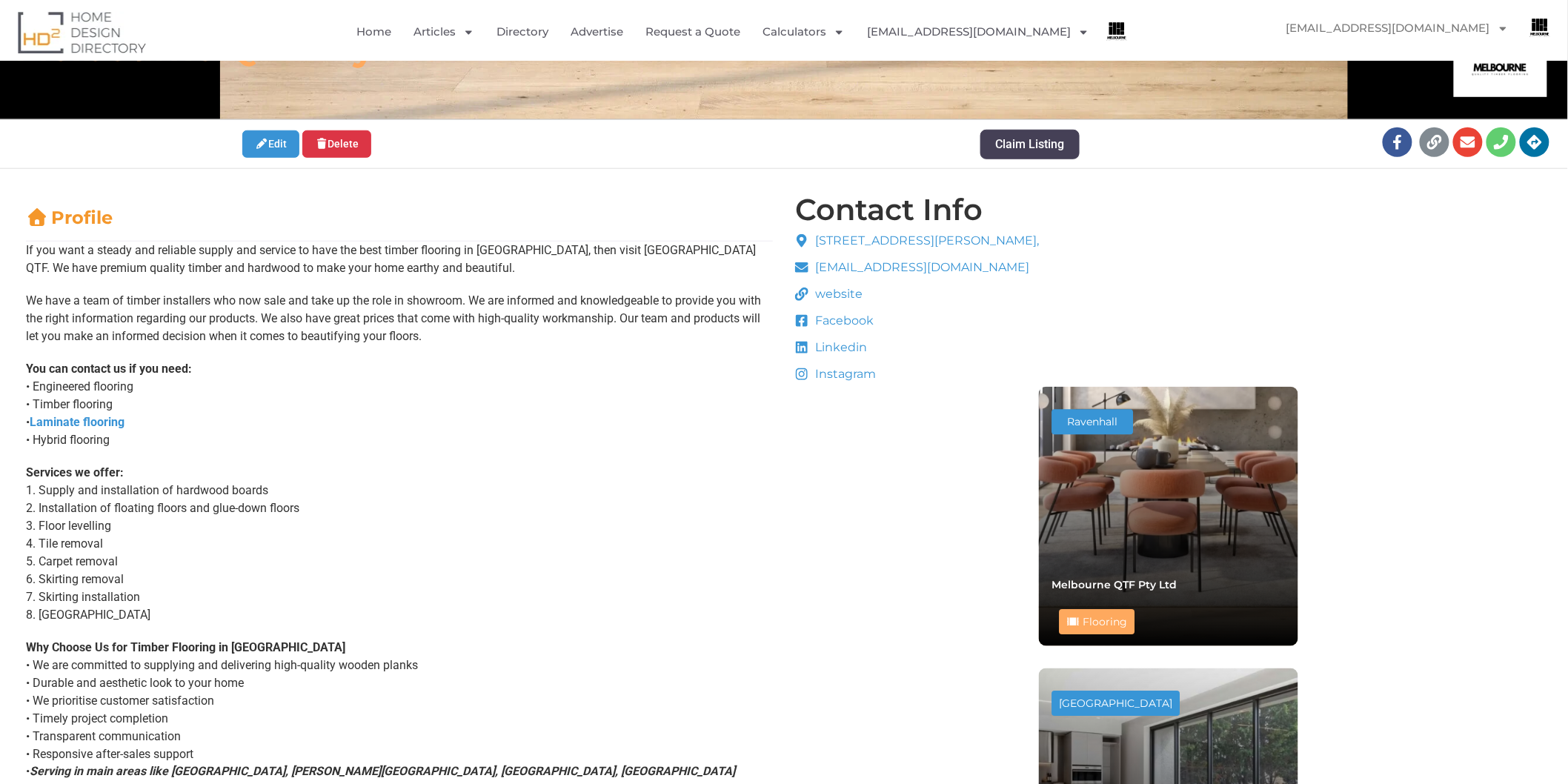
click at [321, 502] on p "Services we offer: 1. Supply and installation of hardwood boards 2. Installatio…" at bounding box center [400, 543] width 747 height 160
click at [660, 541] on p "Services we offer: 1. Supply and installation of hardwood boards 2. Installatio…" at bounding box center [400, 543] width 747 height 160
